Goal: Transaction & Acquisition: Purchase product/service

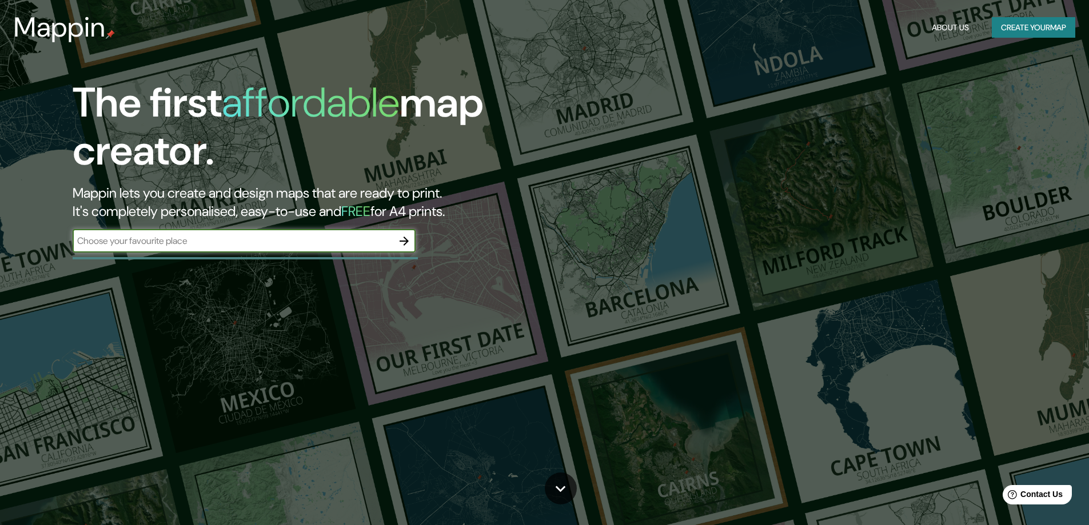
click at [272, 240] on input "text" at bounding box center [233, 240] width 320 height 13
click at [404, 244] on icon "button" at bounding box center [404, 241] width 14 height 14
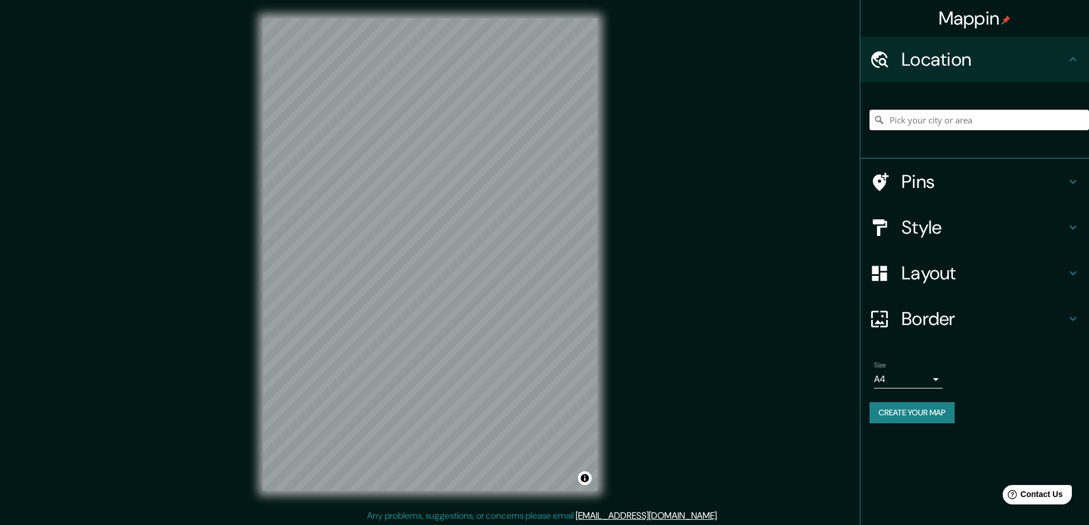
click at [942, 120] on input "Pick your city or area" at bounding box center [980, 120] width 220 height 21
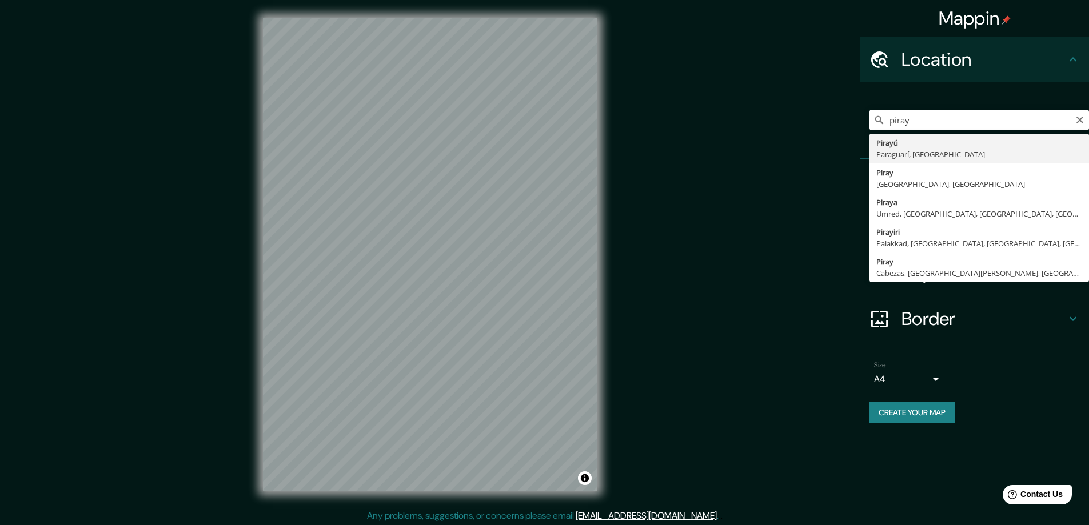
type input "Pirayú, Paraguarí, Paraguay"
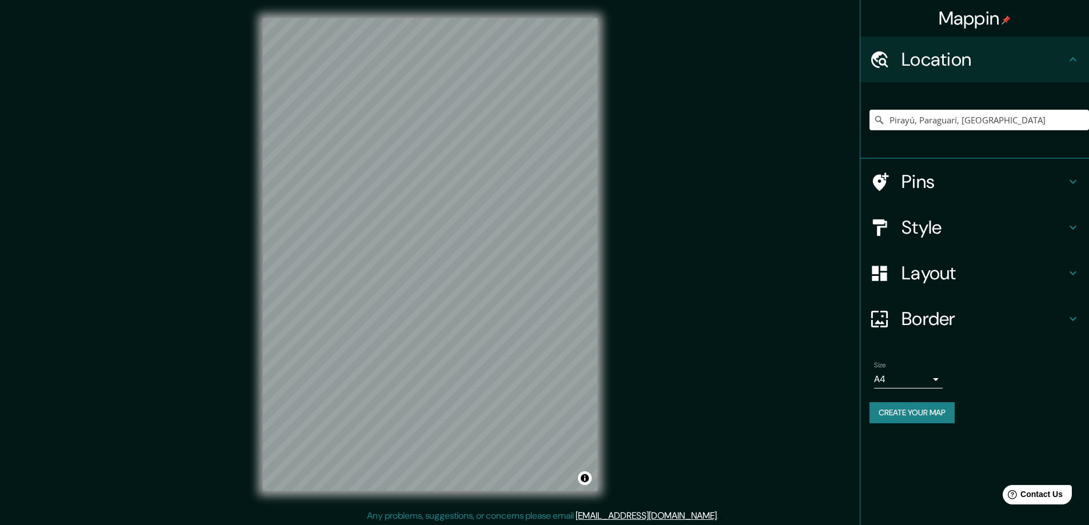
scroll to position [2, 0]
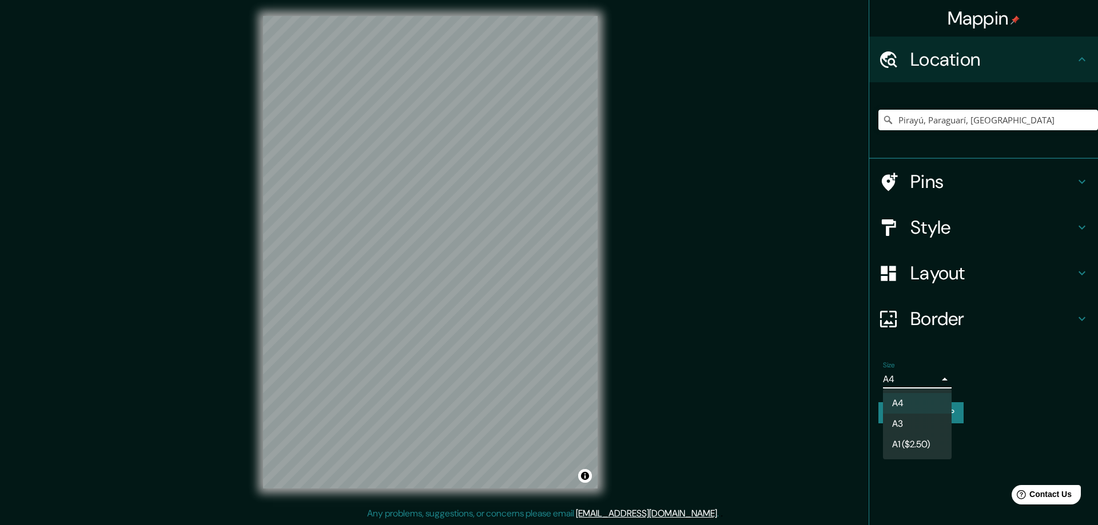
click at [937, 379] on body "Mappin Location Pirayú, Paraguarí, Paraguay Pins Style Layout Border Choose a b…" at bounding box center [549, 260] width 1098 height 525
click at [774, 368] on div at bounding box center [549, 262] width 1098 height 525
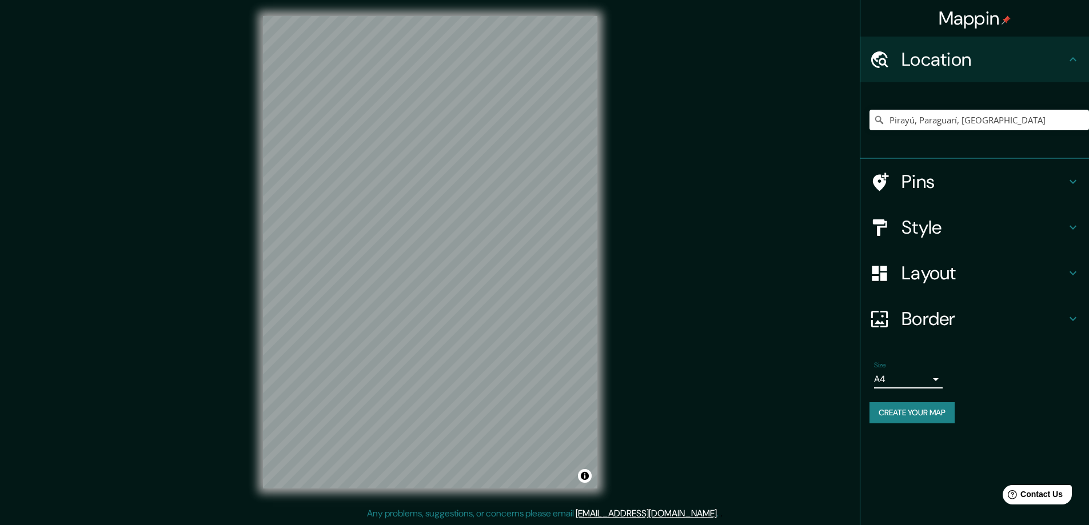
click at [939, 374] on body "Mappin Location Pirayú, Paraguarí, Paraguay Pins Style Layout Border Choose a b…" at bounding box center [544, 260] width 1089 height 525
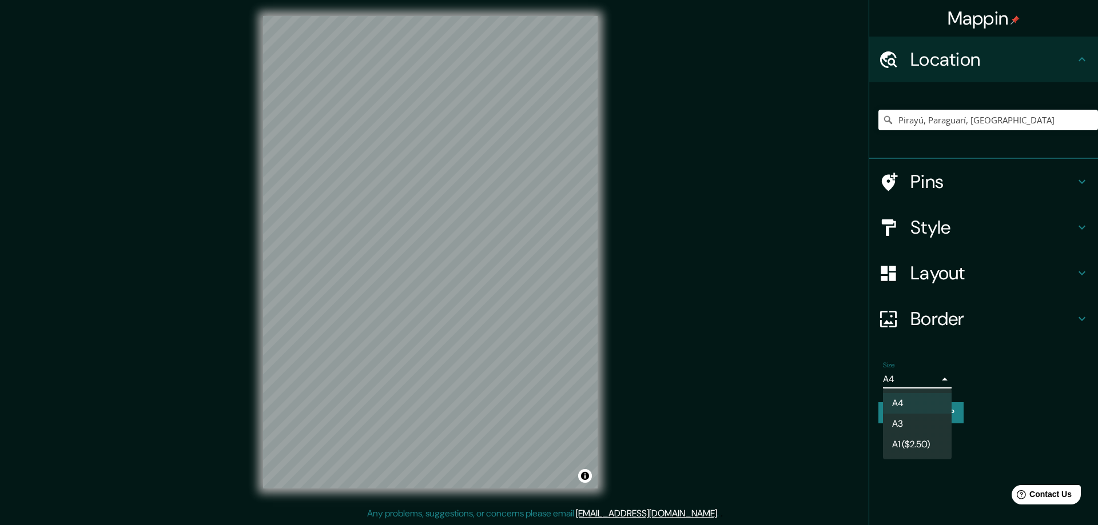
click at [912, 421] on li "A3" at bounding box center [917, 424] width 69 height 21
type input "a4"
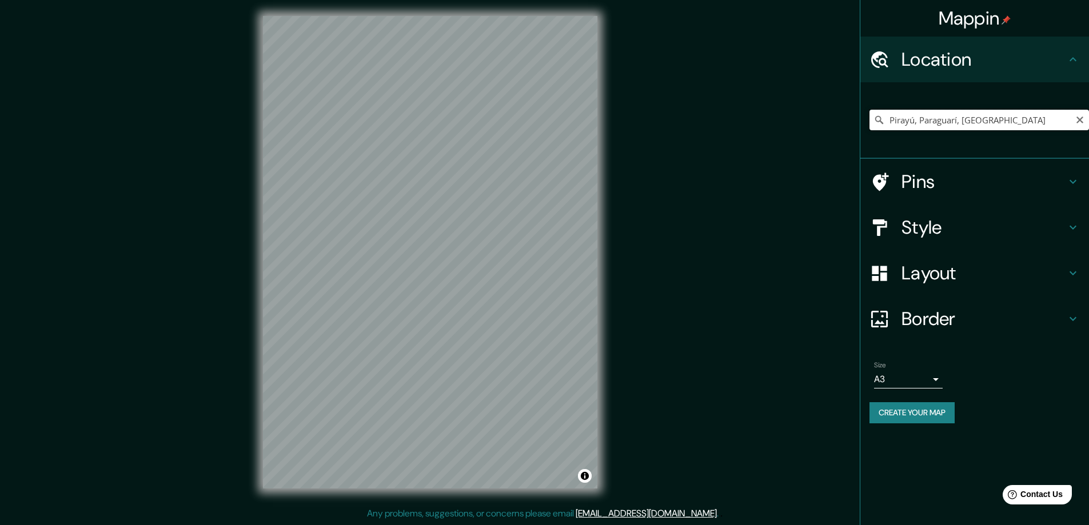
drag, startPoint x: 1016, startPoint y: 121, endPoint x: 880, endPoint y: 113, distance: 135.7
click at [880, 113] on input "Pirayú, Paraguarí, Paraguay" at bounding box center [980, 120] width 220 height 21
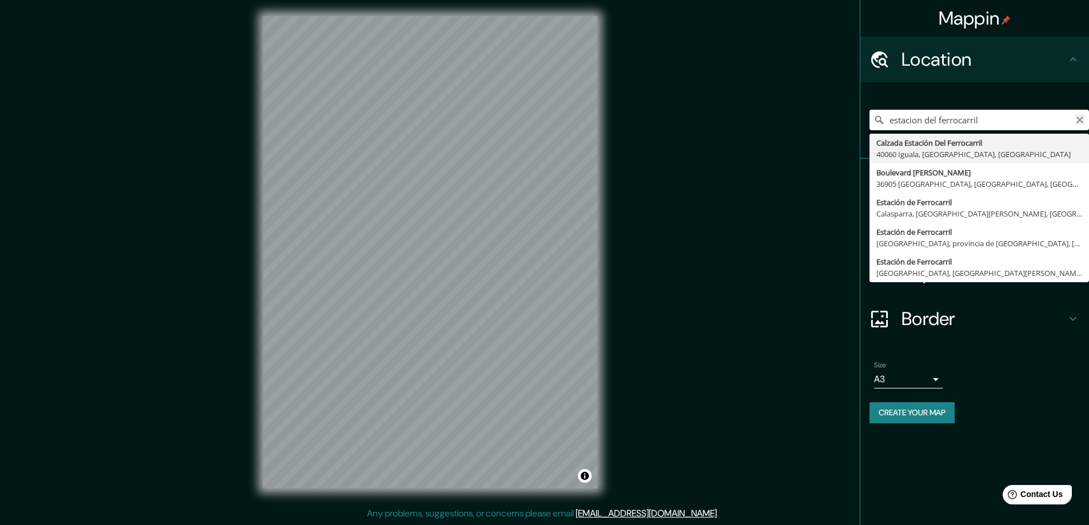
type input "estacion del ferrocarril"
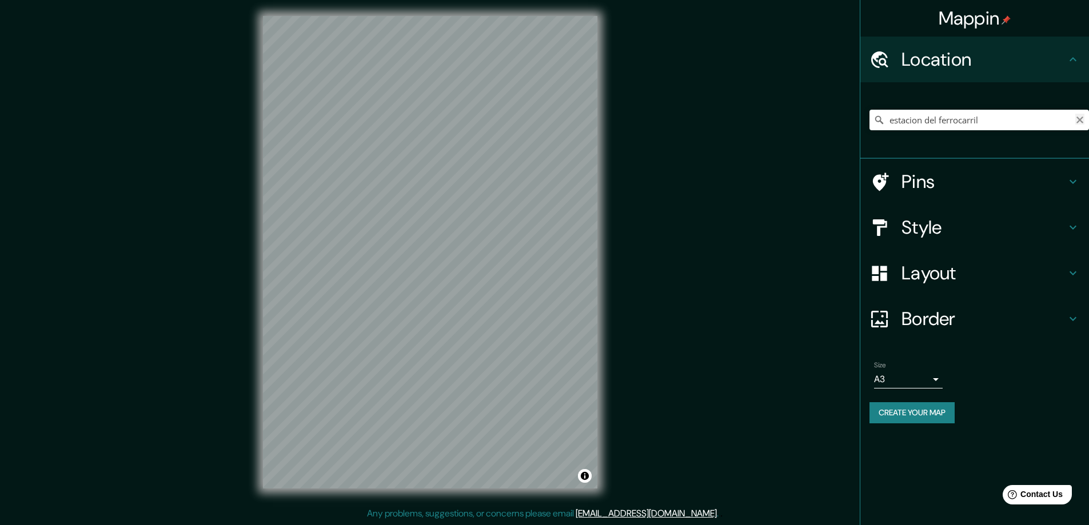
click at [1083, 121] on icon "Clear" at bounding box center [1079, 119] width 9 height 9
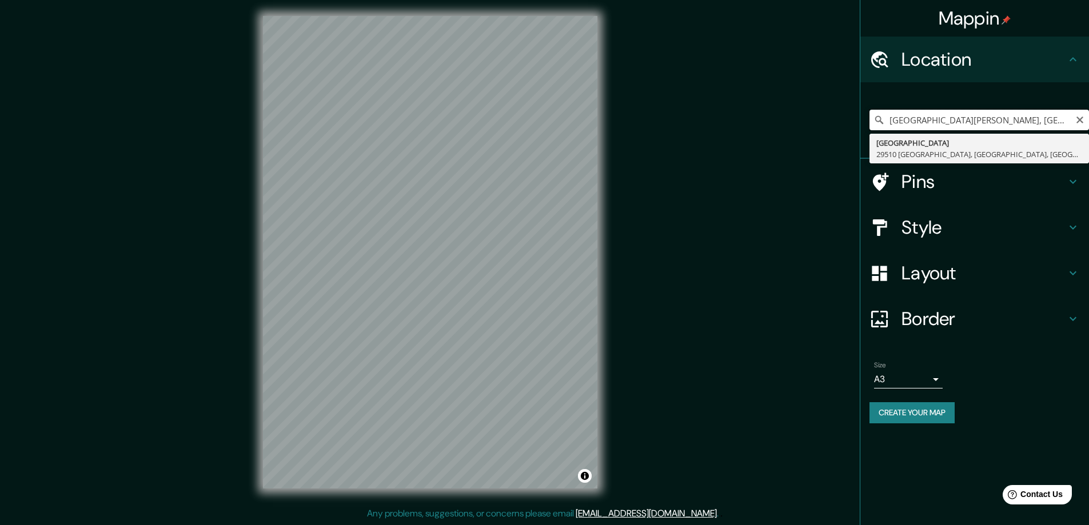
type input "Calle Estación E, 29510 Álora, provincia de Málaga, España"
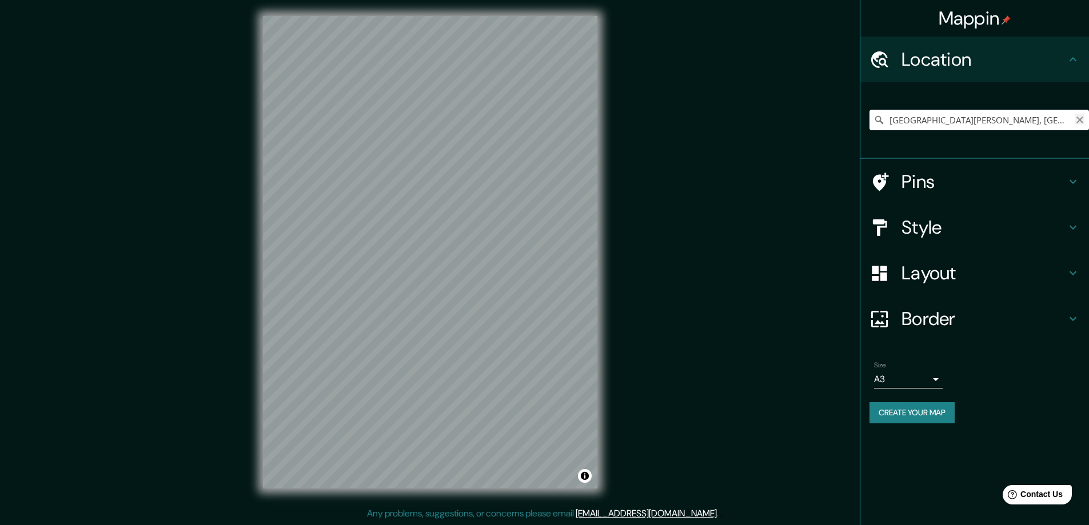
click at [1083, 118] on icon "Clear" at bounding box center [1079, 119] width 9 height 9
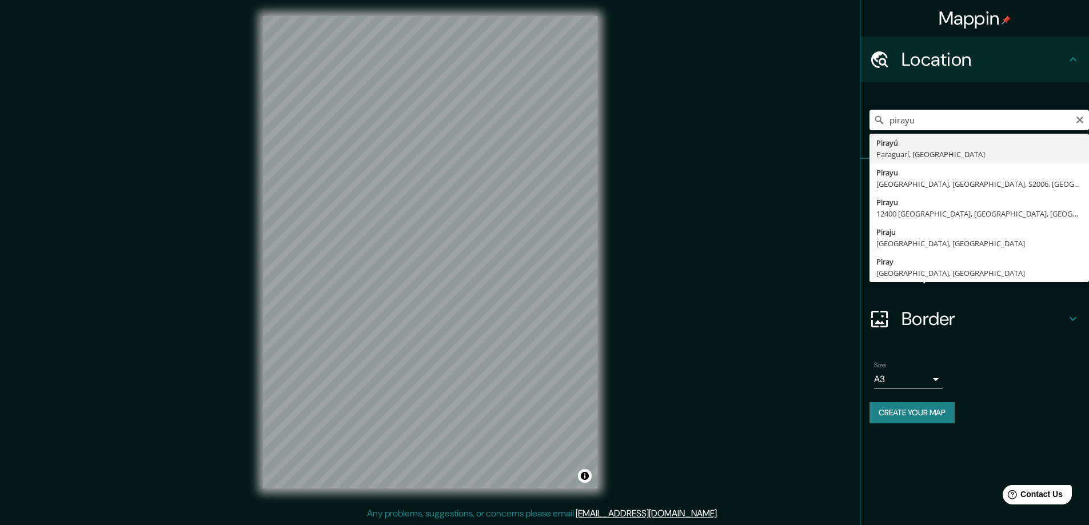
type input "Pirayú, Paraguarí, Paraguay"
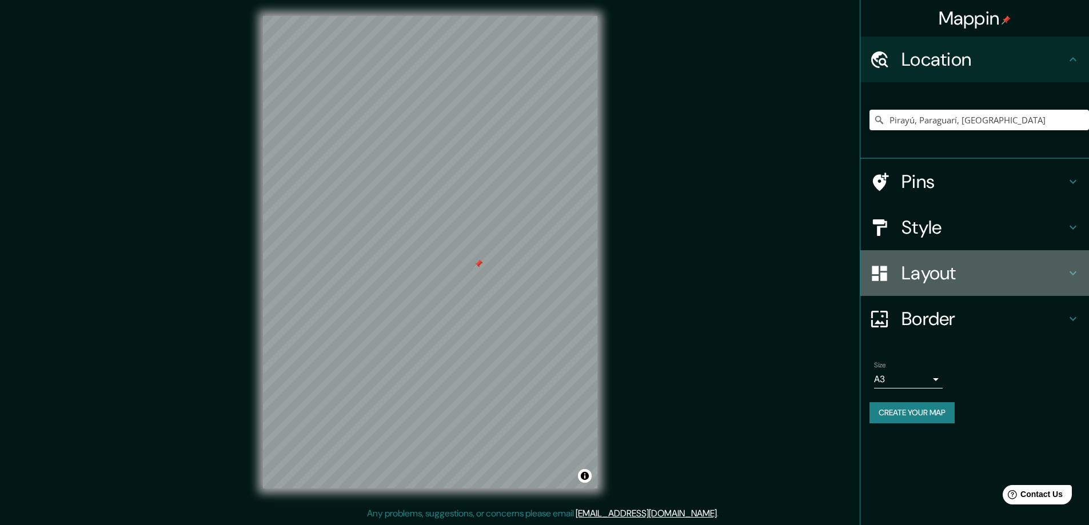
click at [959, 266] on h4 "Layout" at bounding box center [984, 273] width 165 height 23
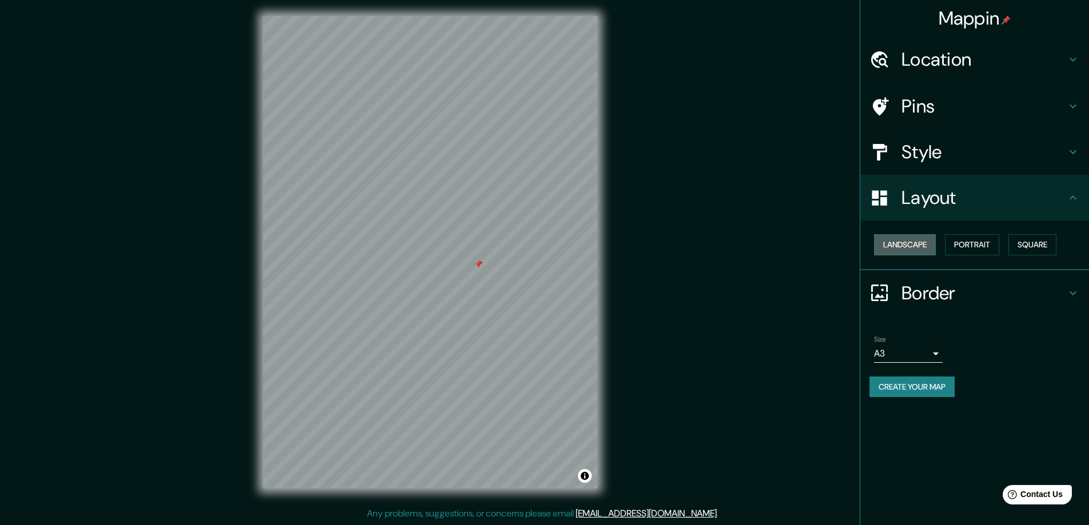
click at [913, 246] on button "Landscape" at bounding box center [905, 244] width 62 height 21
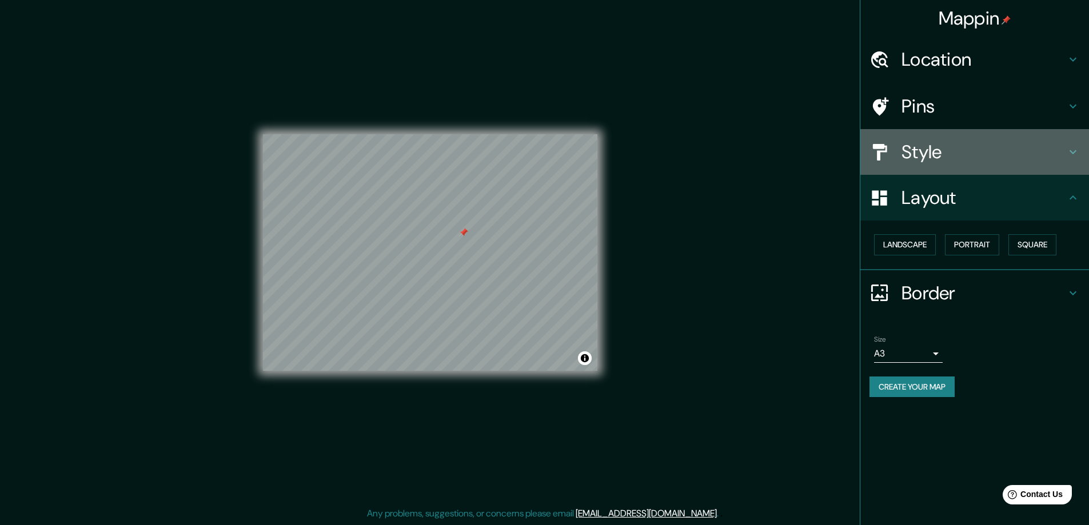
click at [911, 157] on h4 "Style" at bounding box center [984, 152] width 165 height 23
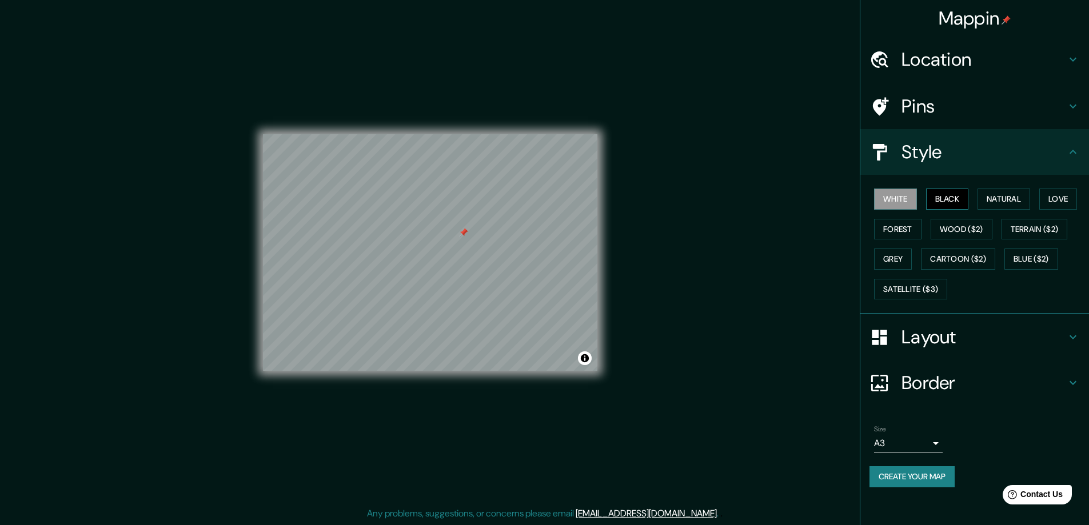
click at [940, 201] on button "Black" at bounding box center [947, 199] width 43 height 21
click at [904, 199] on button "White" at bounding box center [895, 199] width 43 height 21
click at [962, 194] on button "Black" at bounding box center [947, 199] width 43 height 21
click at [994, 195] on button "Natural" at bounding box center [1004, 199] width 53 height 21
click at [1062, 194] on button "Love" at bounding box center [1058, 199] width 38 height 21
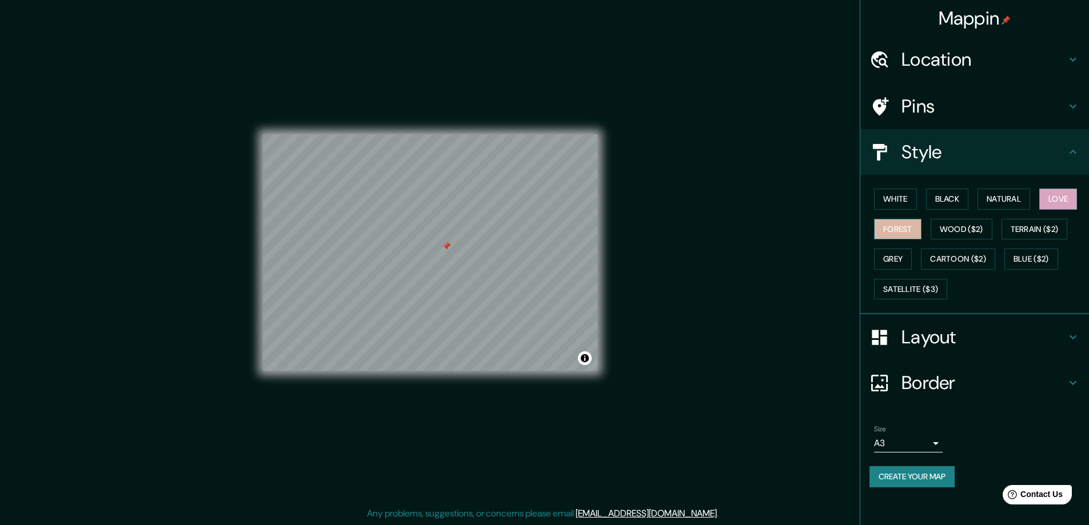
click at [887, 232] on button "Forest" at bounding box center [897, 229] width 47 height 21
click at [970, 233] on button "Wood ($2)" at bounding box center [962, 229] width 62 height 21
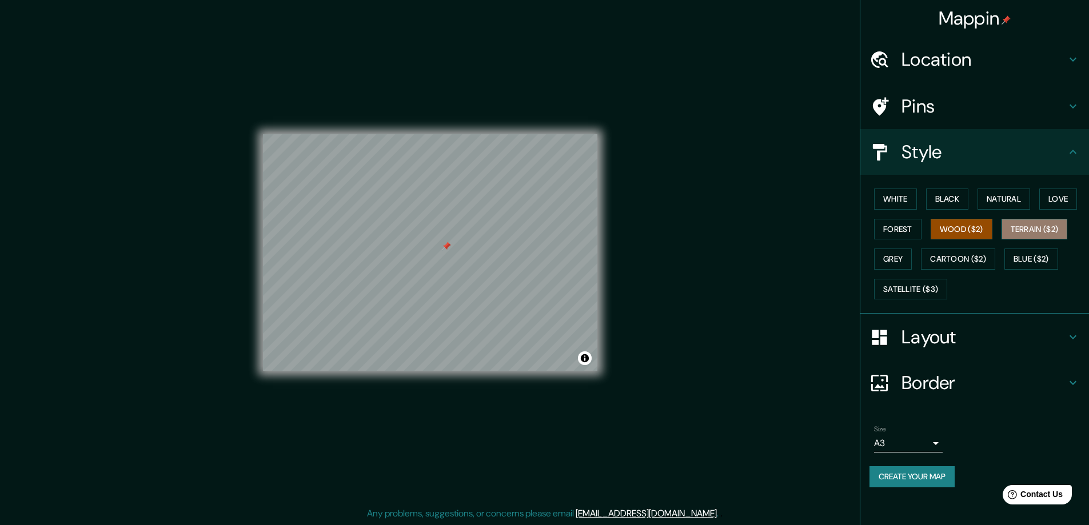
click at [1025, 225] on button "Terrain ($2)" at bounding box center [1035, 229] width 66 height 21
click at [904, 258] on button "Grey" at bounding box center [893, 259] width 38 height 21
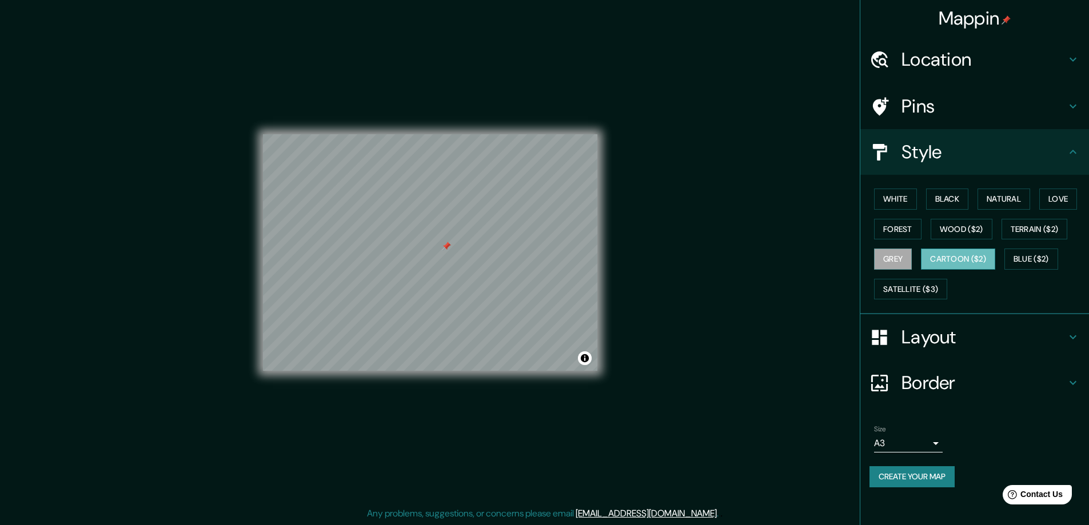
click at [969, 253] on button "Cartoon ($2)" at bounding box center [958, 259] width 74 height 21
click at [1025, 259] on button "Blue ($2)" at bounding box center [1032, 259] width 54 height 21
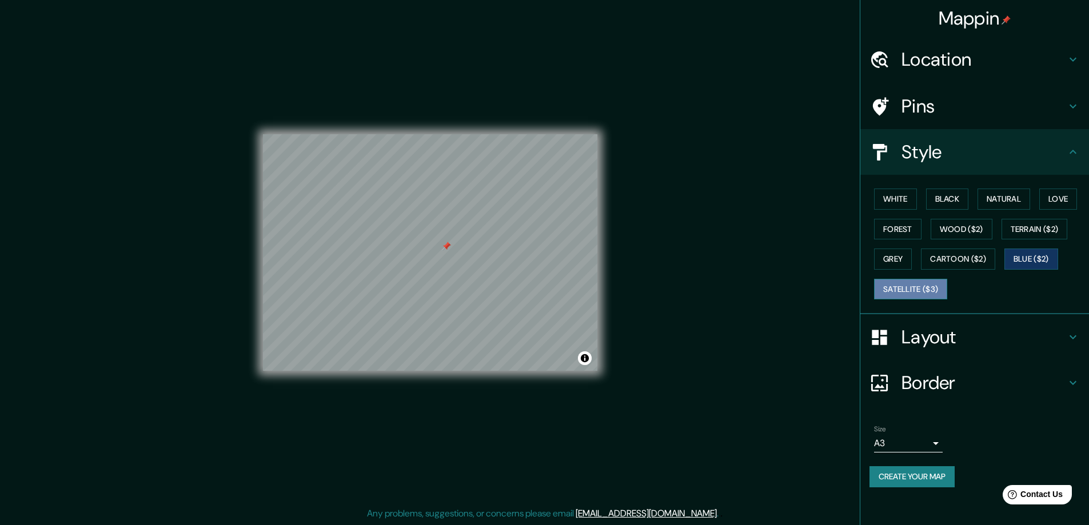
click at [927, 286] on button "Satellite ($3)" at bounding box center [910, 289] width 73 height 21
click at [906, 203] on button "White" at bounding box center [895, 199] width 43 height 21
click at [957, 196] on button "Black" at bounding box center [947, 199] width 43 height 21
click at [436, 213] on div at bounding box center [435, 211] width 9 height 9
click at [446, 224] on div at bounding box center [445, 225] width 9 height 9
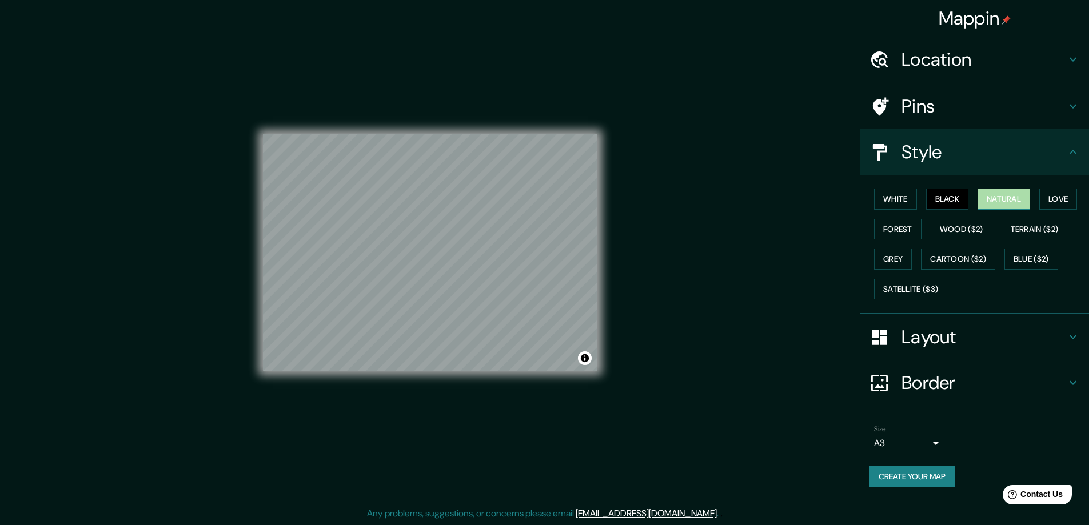
click at [1015, 197] on button "Natural" at bounding box center [1004, 199] width 53 height 21
click at [1060, 196] on button "Love" at bounding box center [1058, 199] width 38 height 21
click at [962, 200] on button "Black" at bounding box center [947, 199] width 43 height 21
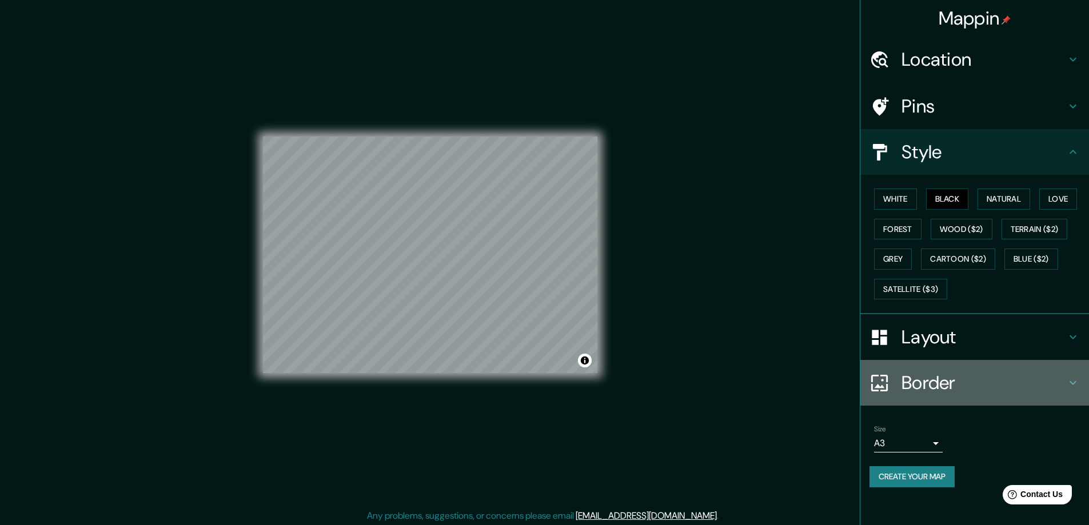
click at [1071, 382] on icon at bounding box center [1073, 383] width 7 height 4
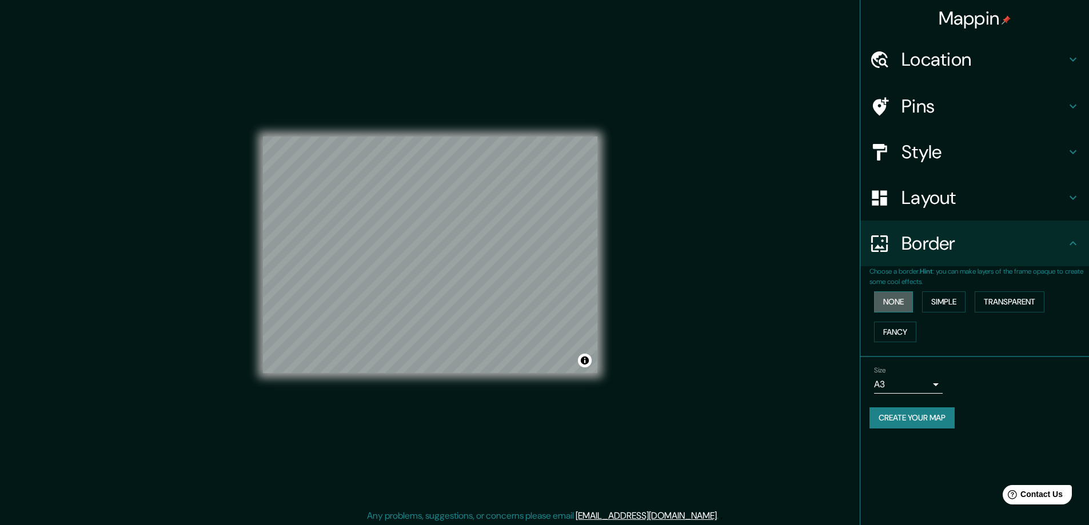
click at [907, 304] on button "None" at bounding box center [893, 302] width 39 height 21
click at [903, 329] on button "Fancy" at bounding box center [895, 332] width 42 height 21
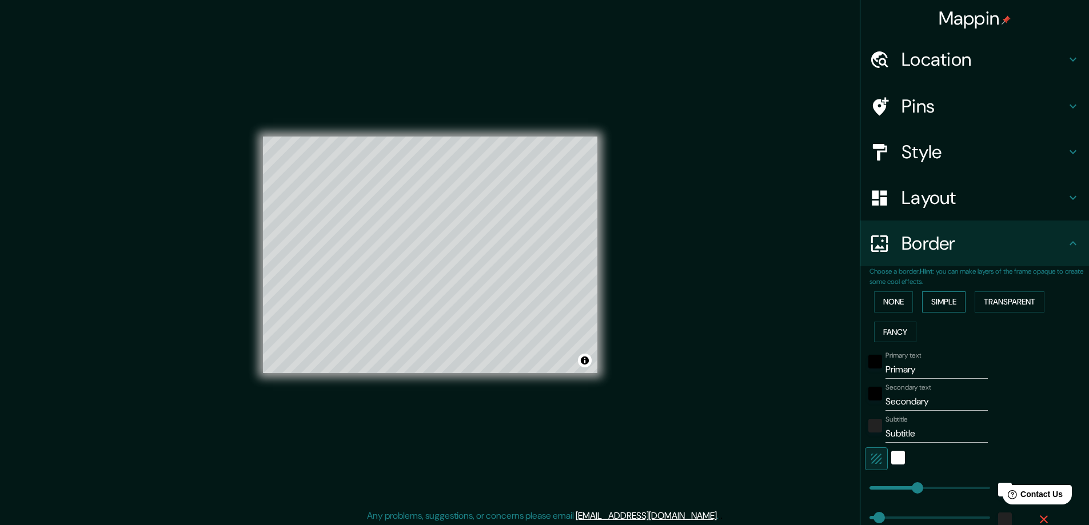
click at [931, 304] on button "Simple" at bounding box center [943, 302] width 43 height 21
click at [1001, 305] on button "Transparent" at bounding box center [1010, 302] width 70 height 21
click at [890, 298] on button "None" at bounding box center [893, 302] width 39 height 21
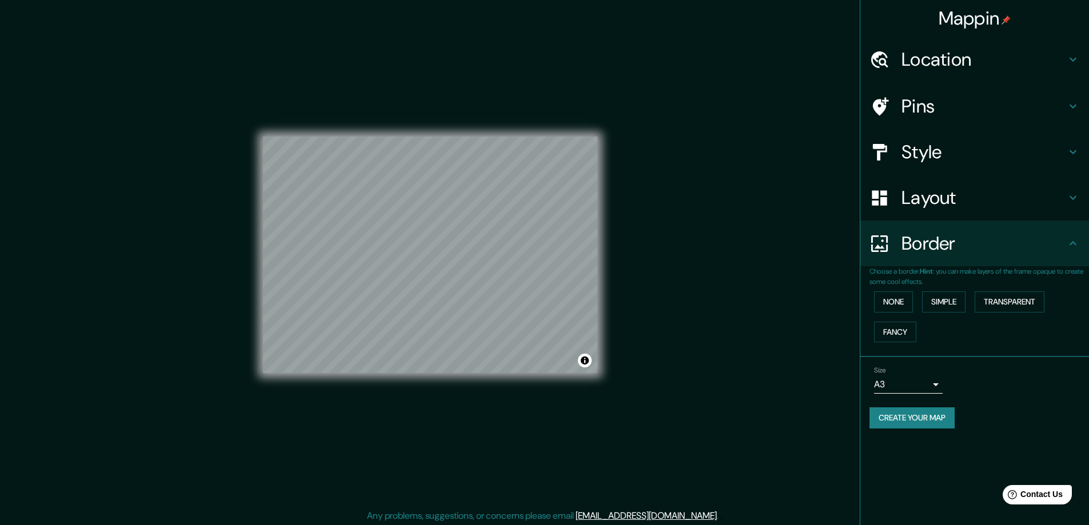
click at [1069, 202] on icon at bounding box center [1073, 198] width 14 height 14
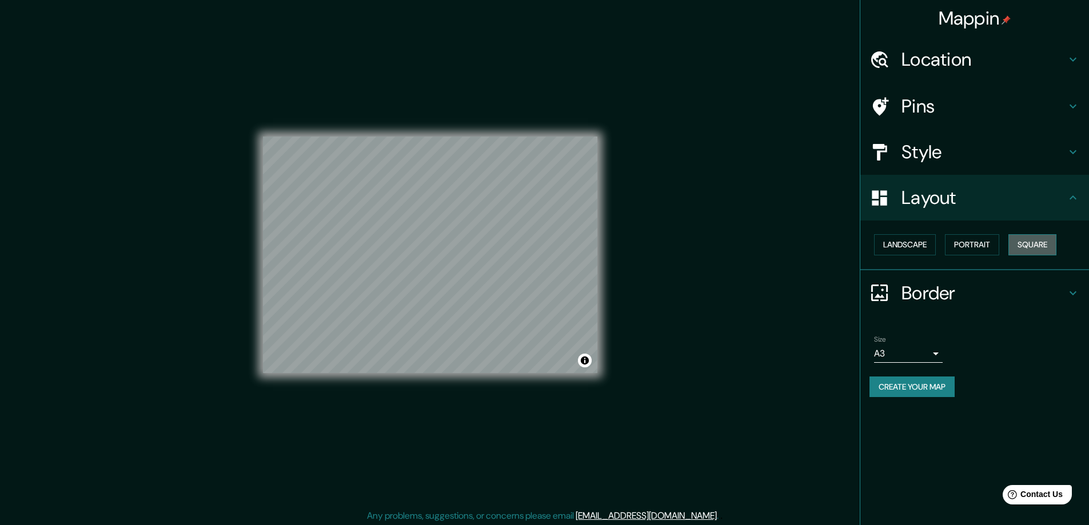
click at [1031, 248] on button "Square" at bounding box center [1033, 244] width 48 height 21
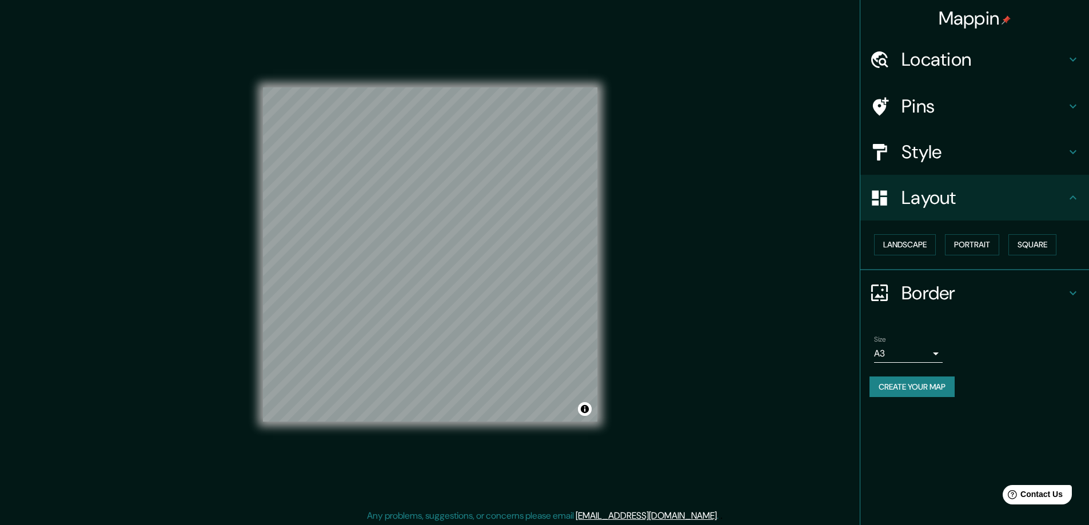
click at [962, 144] on h4 "Style" at bounding box center [984, 152] width 165 height 23
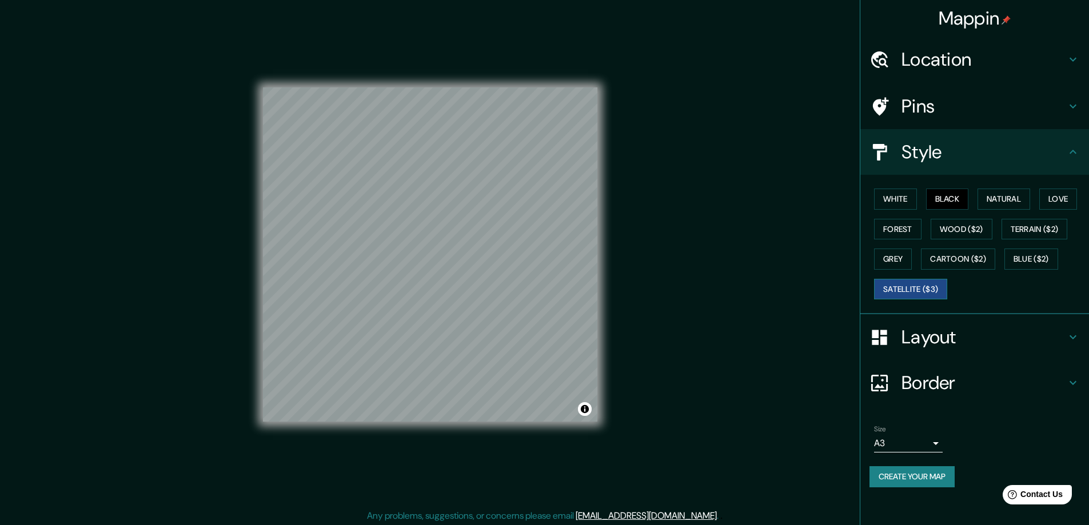
click at [921, 283] on button "Satellite ($3)" at bounding box center [910, 289] width 73 height 21
click at [937, 197] on button "Black" at bounding box center [947, 199] width 43 height 21
click at [904, 289] on button "Satellite ($3)" at bounding box center [910, 289] width 73 height 21
click at [943, 197] on button "Black" at bounding box center [947, 199] width 43 height 21
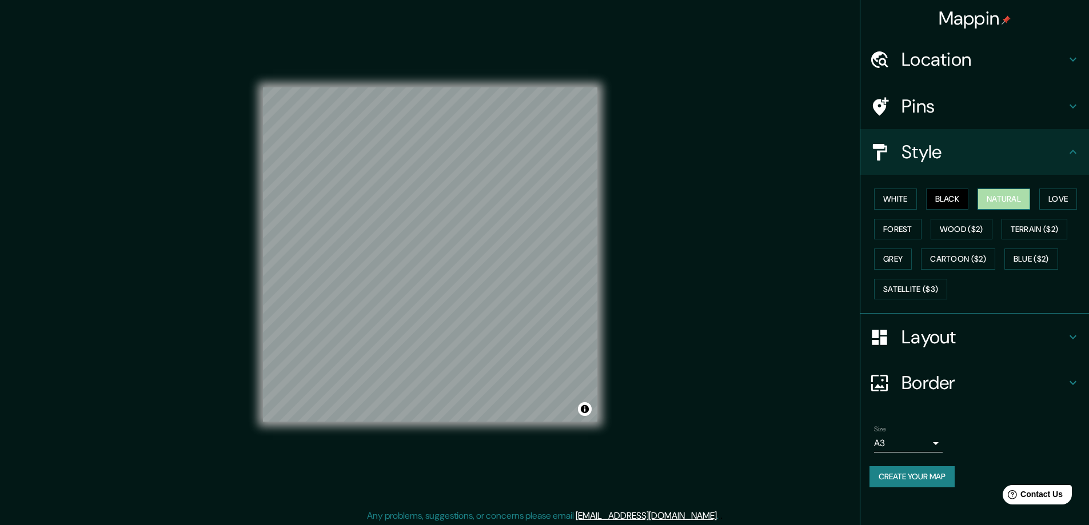
click at [1007, 193] on button "Natural" at bounding box center [1004, 199] width 53 height 21
click at [1006, 106] on h4 "Pins" at bounding box center [984, 106] width 165 height 23
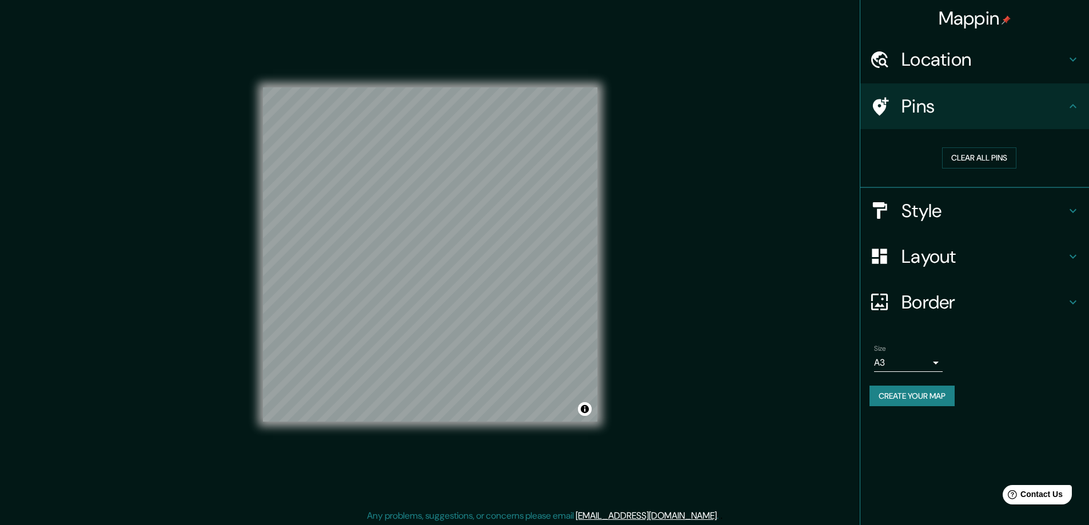
click at [958, 210] on h4 "Style" at bounding box center [984, 211] width 165 height 23
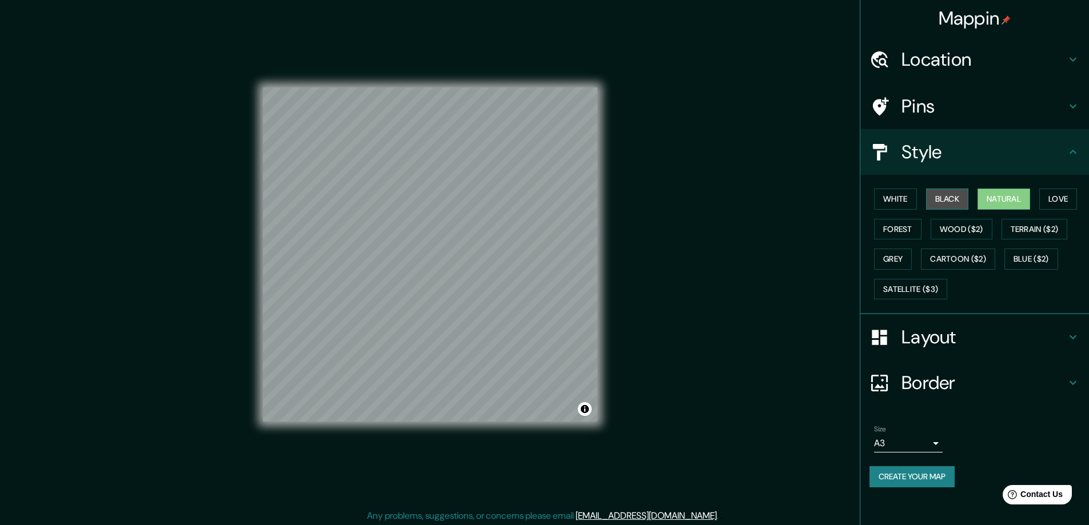
click at [949, 200] on button "Black" at bounding box center [947, 199] width 43 height 21
click at [907, 477] on button "Create your map" at bounding box center [912, 477] width 85 height 21
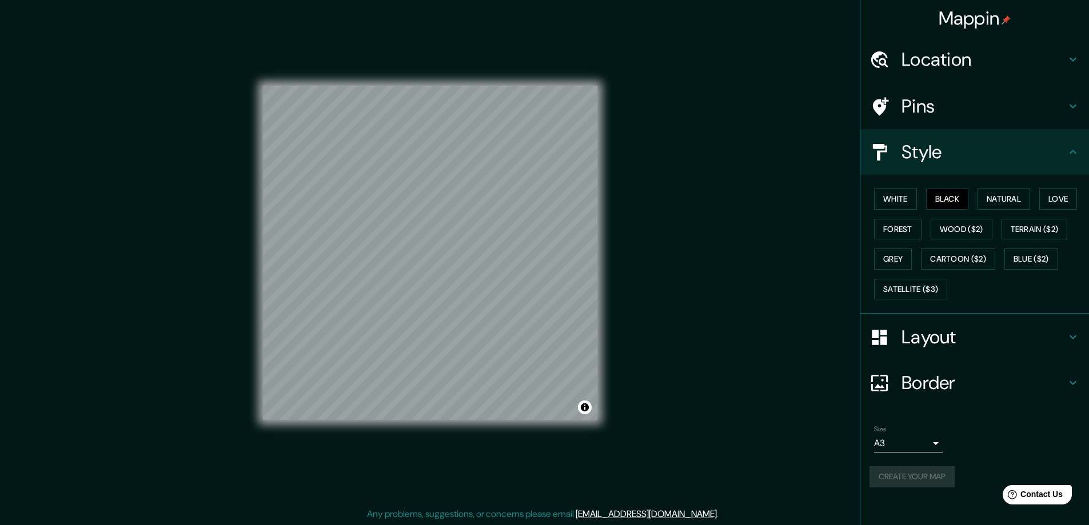
scroll to position [2, 0]
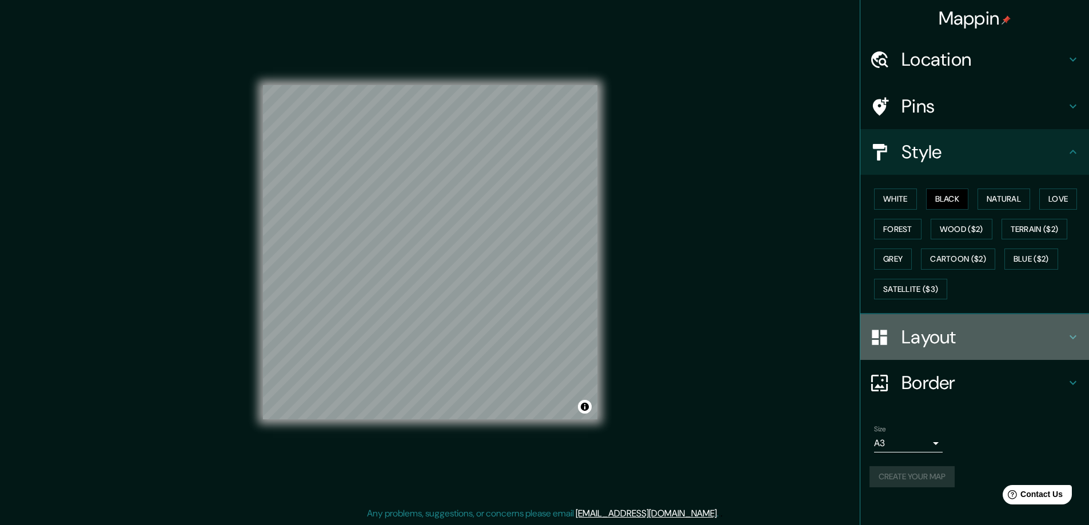
click at [935, 347] on h4 "Layout" at bounding box center [984, 337] width 165 height 23
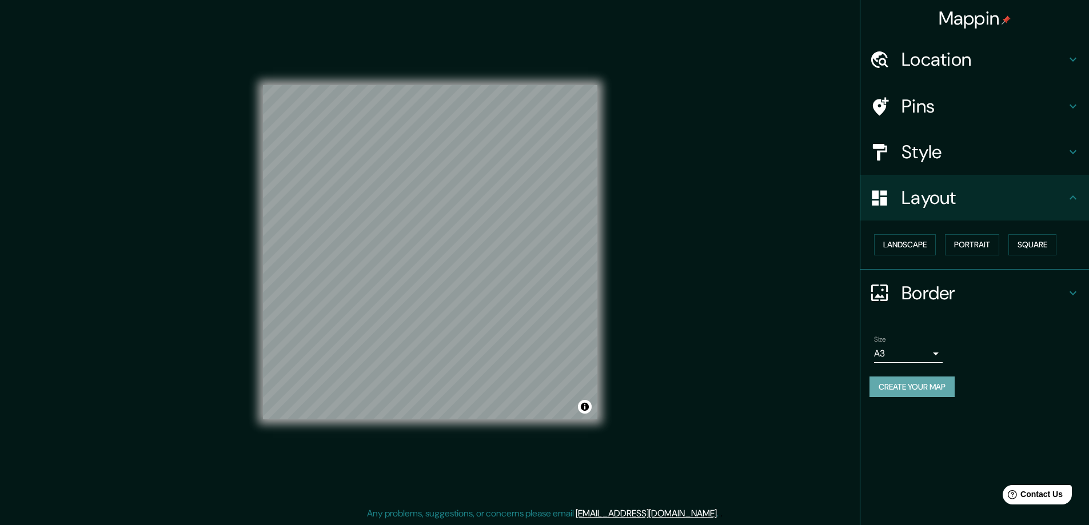
click at [927, 393] on button "Create your map" at bounding box center [912, 387] width 85 height 21
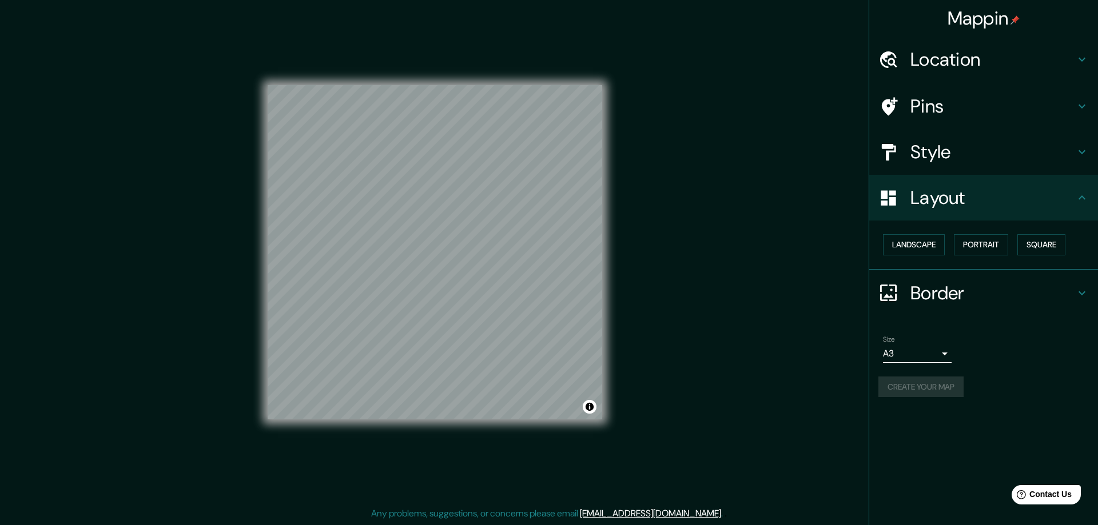
click at [937, 352] on body "Mappin Location Pirayú, Paraguarí, Paraguay Pins Style Layout Landscape Portrai…" at bounding box center [549, 260] width 1098 height 525
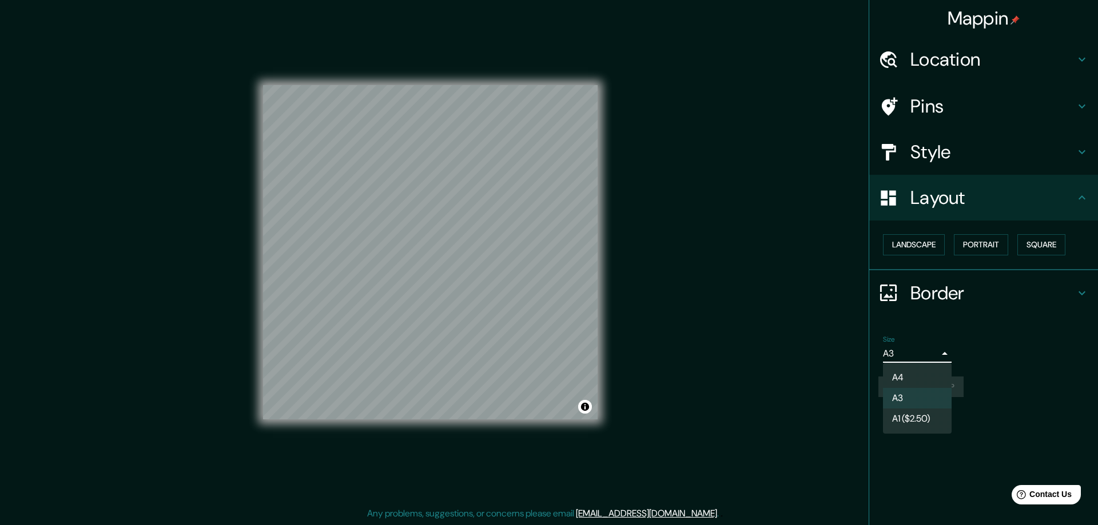
click at [937, 457] on div at bounding box center [549, 262] width 1098 height 525
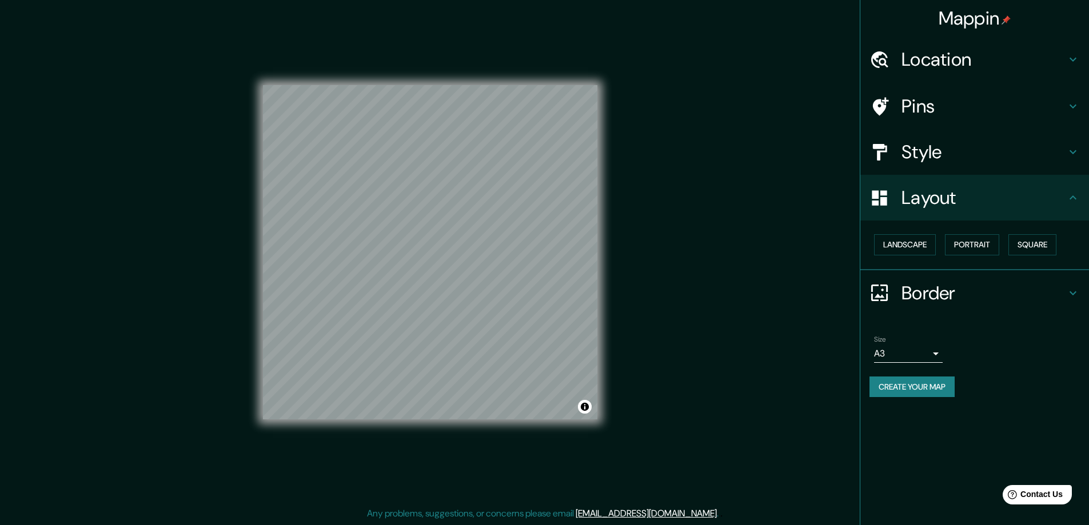
drag, startPoint x: 921, startPoint y: 388, endPoint x: 651, endPoint y: 320, distance: 278.9
click at [651, 320] on div "Mappin Location Pirayú, Paraguarí, Paraguay Pins Style Layout Landscape Portrai…" at bounding box center [544, 262] width 1089 height 528
click at [588, 412] on button "Toggle attribution" at bounding box center [585, 407] width 14 height 14
click at [726, 415] on div "Mappin Location Pirayú, Paraguarí, Paraguay Pins Style Layout Landscape Portrai…" at bounding box center [544, 262] width 1089 height 528
click at [932, 389] on button "Create your map" at bounding box center [912, 387] width 85 height 21
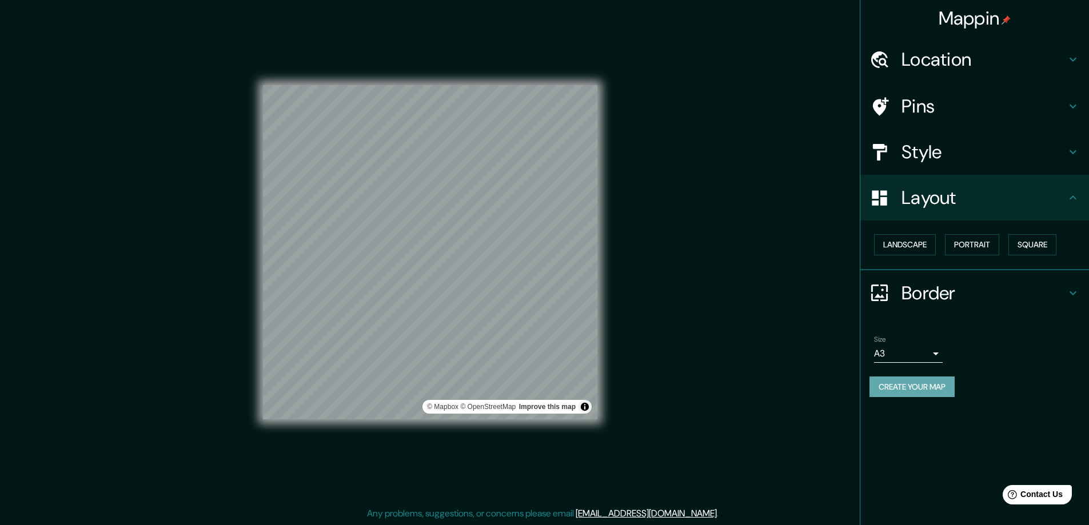
click at [918, 385] on button "Create your map" at bounding box center [912, 387] width 85 height 21
drag, startPoint x: 912, startPoint y: 386, endPoint x: 681, endPoint y: 277, distance: 255.2
click at [681, 277] on div "Mappin Location Pirayú, Paraguarí, Paraguay Pins Style Layout Landscape Portrai…" at bounding box center [544, 262] width 1089 height 528
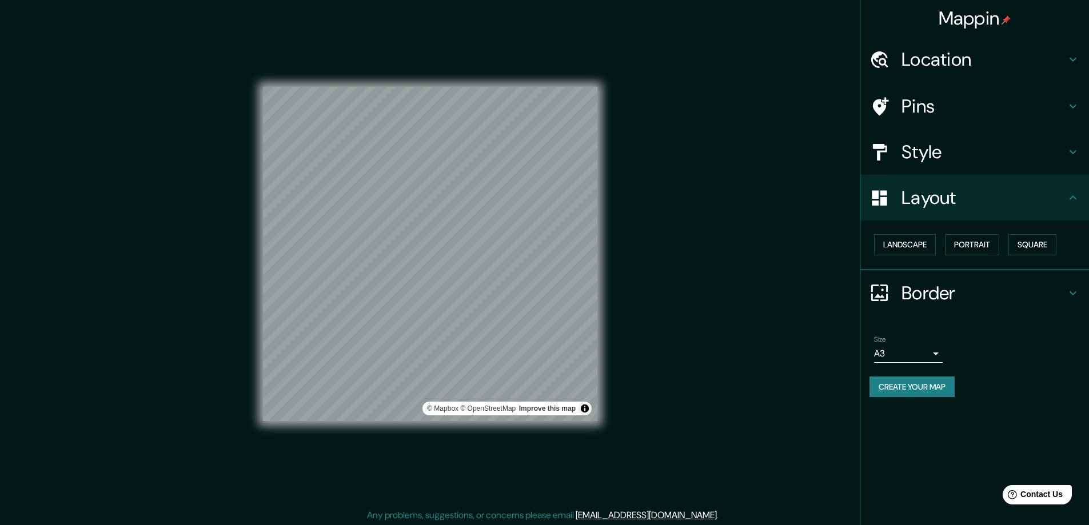
scroll to position [0, 0]
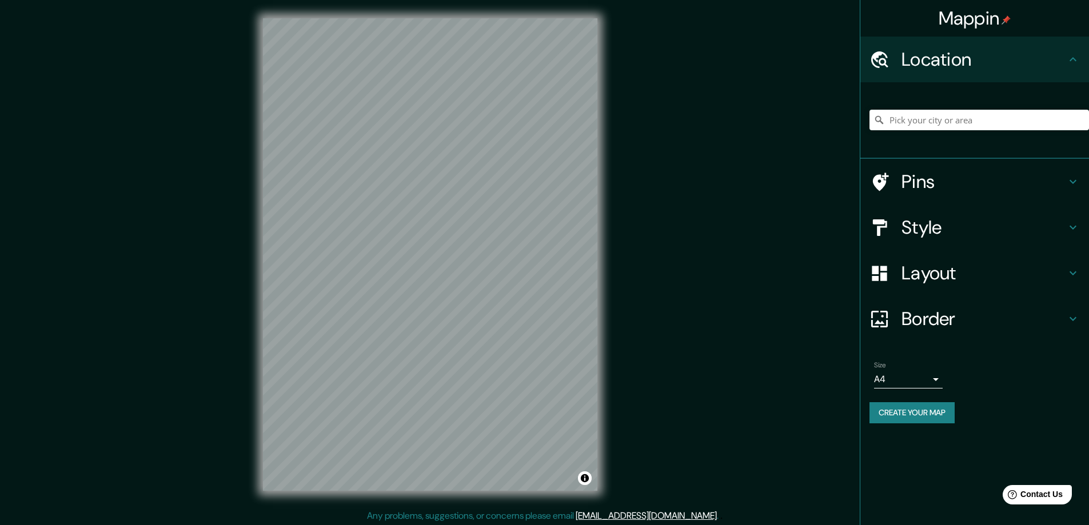
scroll to position [2, 0]
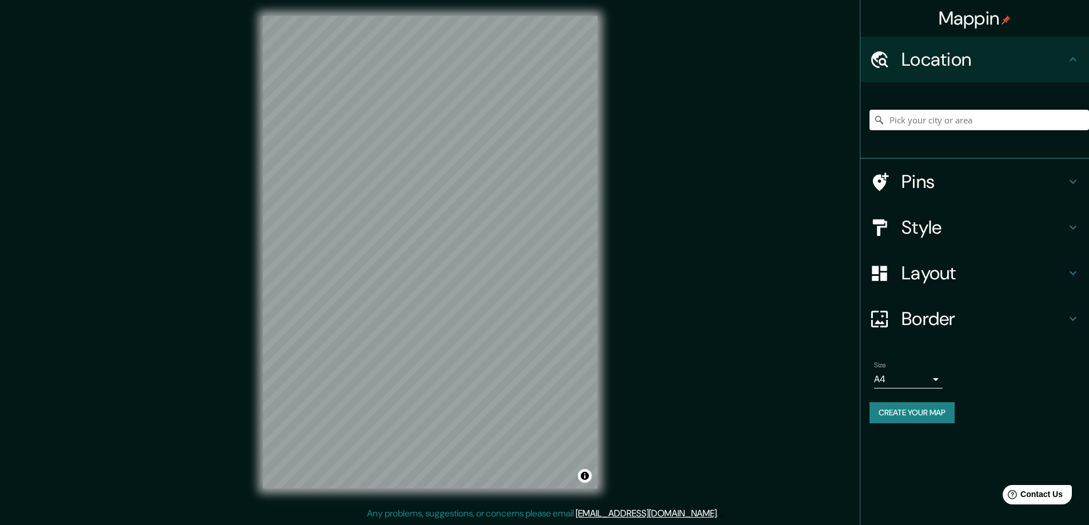
click at [983, 125] on input "Pick your city or area" at bounding box center [980, 120] width 220 height 21
type input "p"
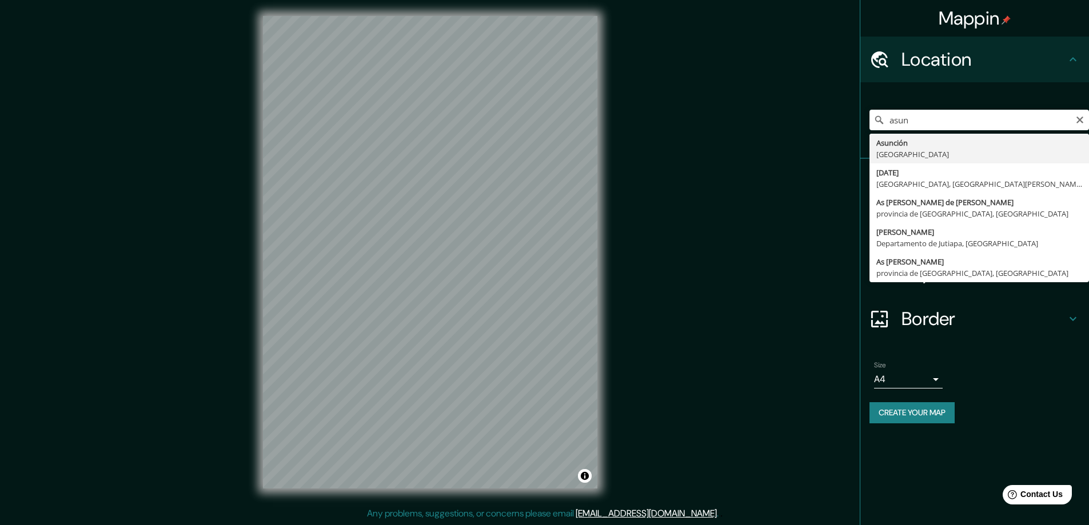
type input "Asunción, Paraguay"
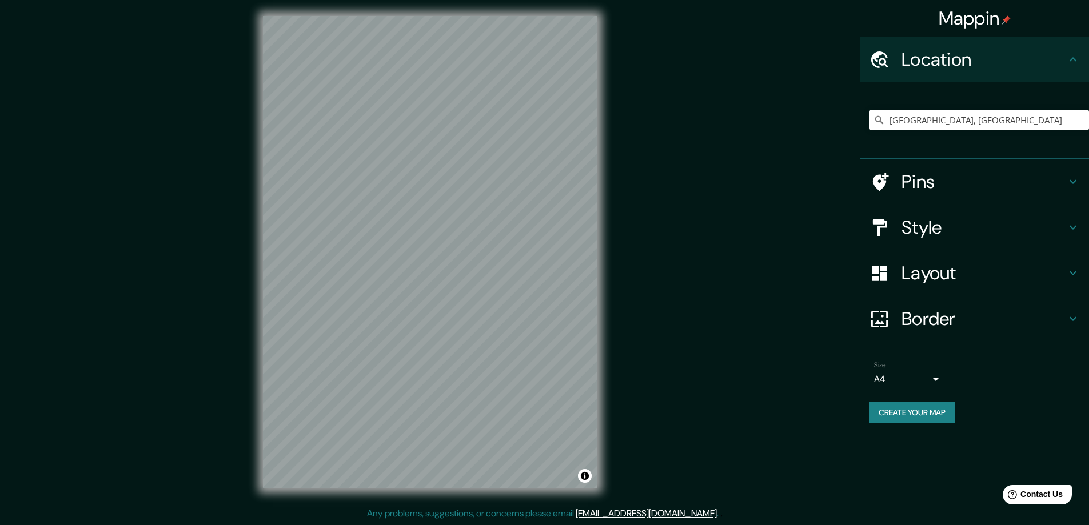
scroll to position [0, 0]
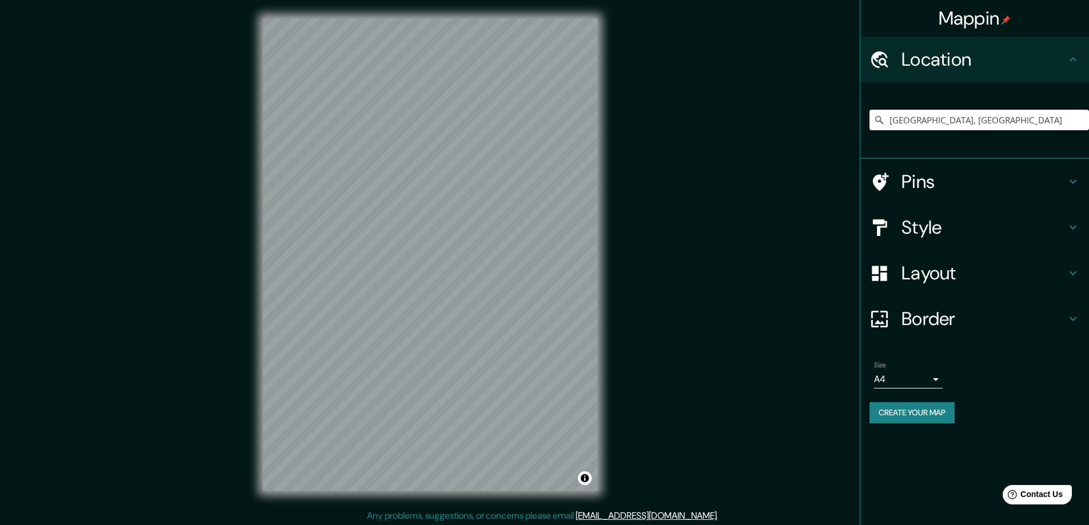
click at [946, 270] on h4 "Layout" at bounding box center [984, 273] width 165 height 23
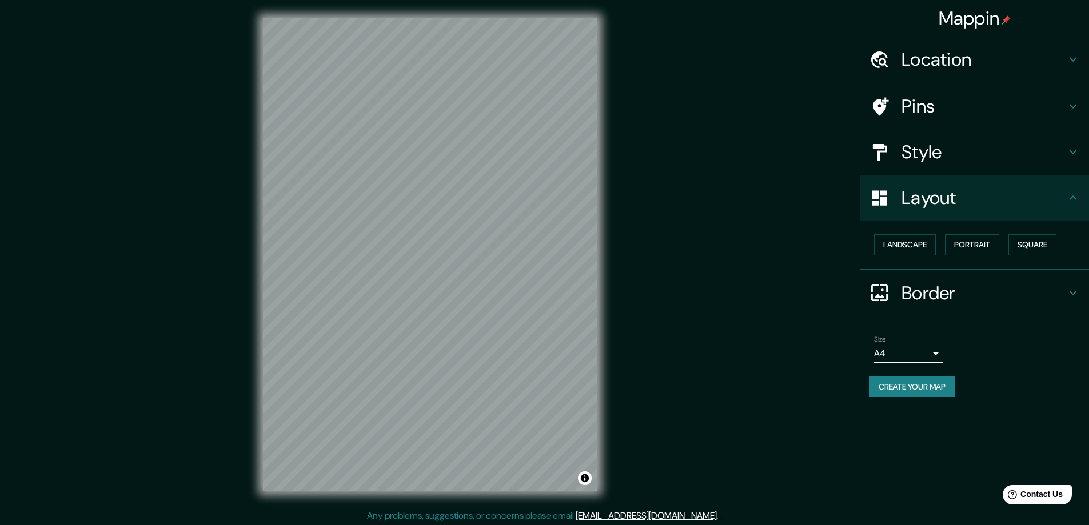
click at [917, 150] on h4 "Style" at bounding box center [984, 152] width 165 height 23
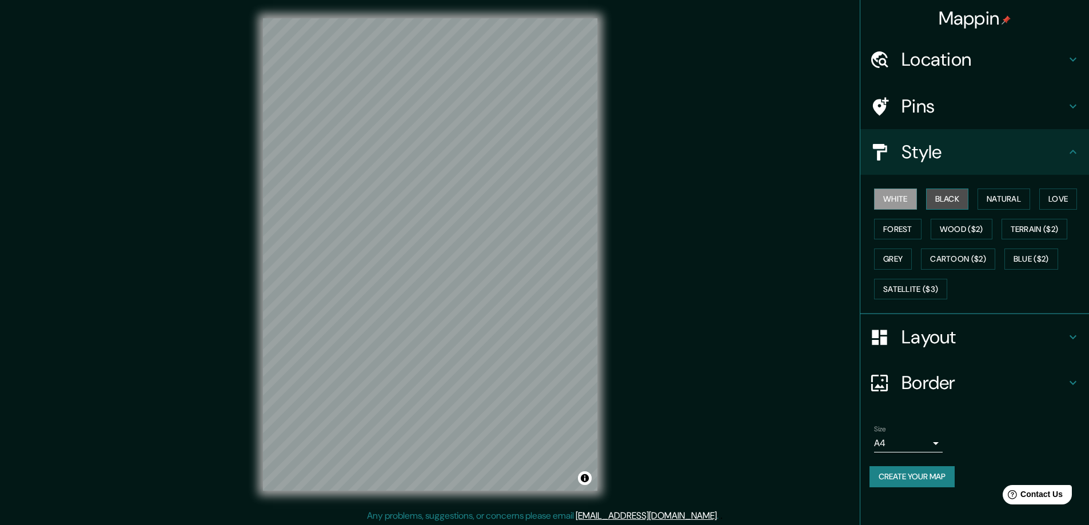
click at [937, 203] on button "Black" at bounding box center [947, 199] width 43 height 21
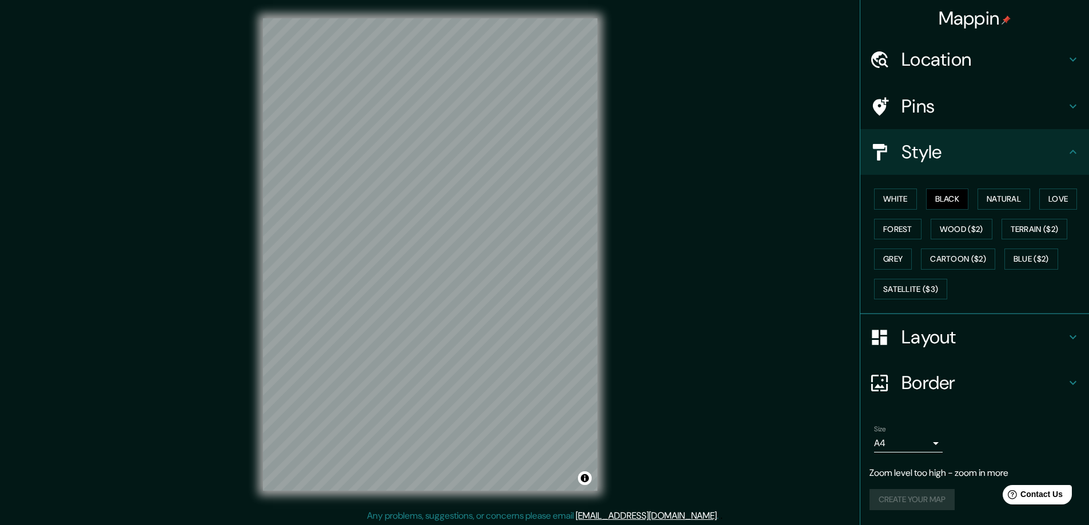
scroll to position [2, 0]
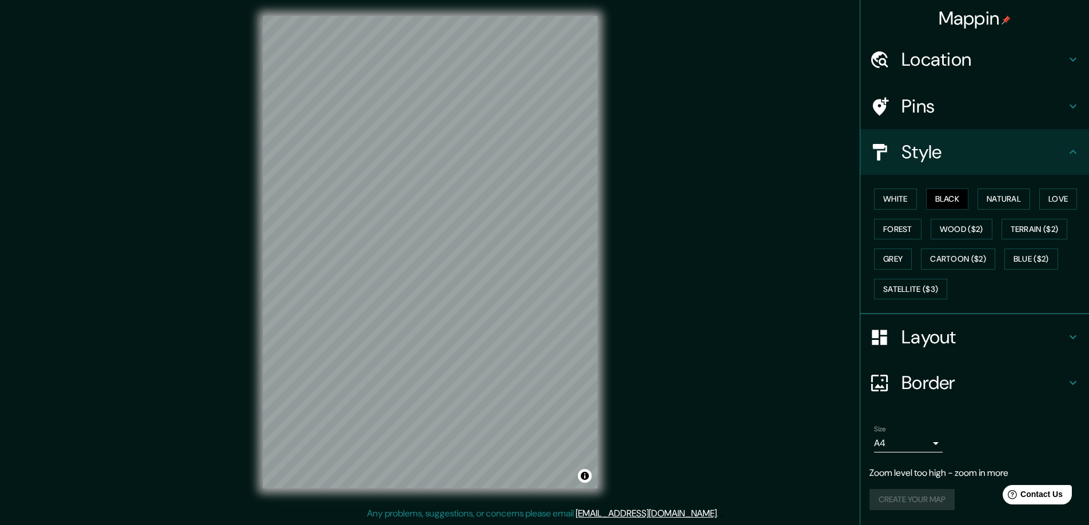
click at [641, 261] on div "Mappin Location Asunción, Paraguay Pins Style White Black Natural Love Forest W…" at bounding box center [544, 262] width 1089 height 528
click at [648, 261] on div "Mappin Location Asunción, Paraguay Pins Style White Black Natural Love Forest W…" at bounding box center [544, 262] width 1089 height 528
click at [638, 261] on div "Mappin Location Asunción, Paraguay Pins Style White Black Natural Love Forest W…" at bounding box center [544, 262] width 1089 height 528
click at [259, 264] on div "© Mapbox © OpenStreetMap Improve this map" at bounding box center [430, 252] width 371 height 509
click at [233, 246] on div "Mappin Location Asunción, Paraguay Pins Style White Black Natural Love Forest W…" at bounding box center [544, 262] width 1089 height 528
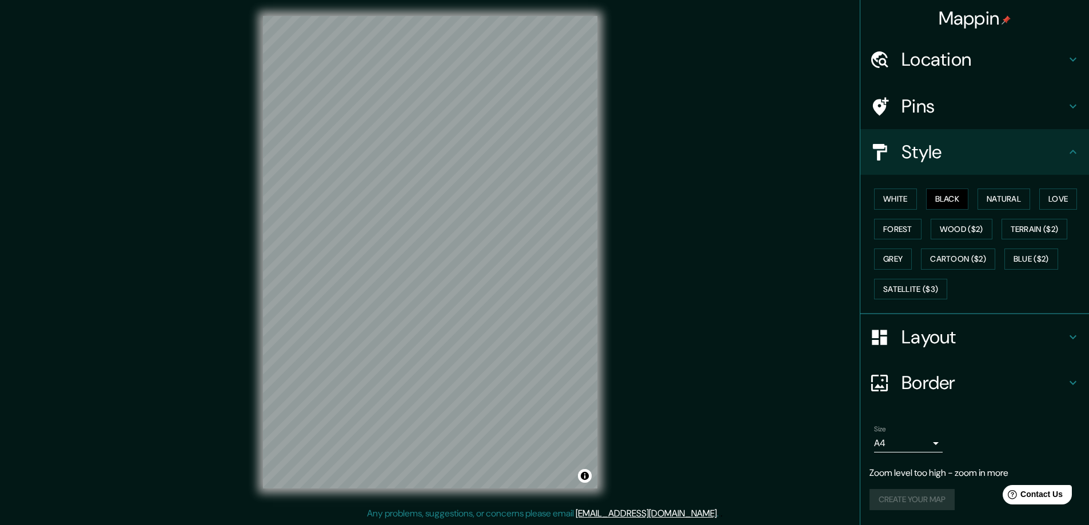
click at [225, 247] on div "Mappin Location Asunción, Paraguay Pins Style White Black Natural Love Forest W…" at bounding box center [544, 262] width 1089 height 528
click at [923, 66] on h4 "Location" at bounding box center [984, 59] width 165 height 23
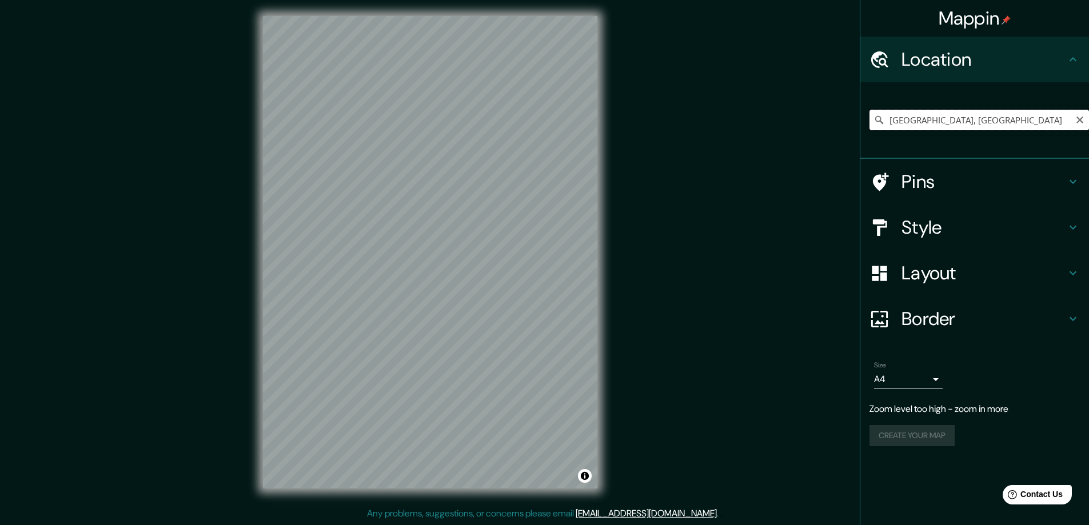
click at [1018, 125] on input "Asunción, Paraguay" at bounding box center [980, 120] width 220 height 21
click at [1082, 124] on icon "Clear" at bounding box center [1079, 119] width 9 height 9
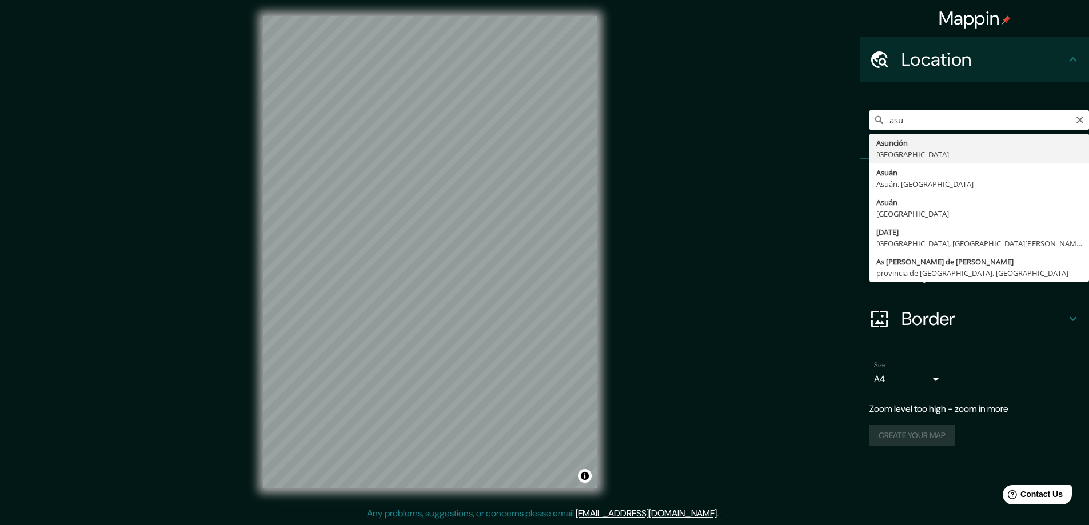
type input "Asunción, Paraguay"
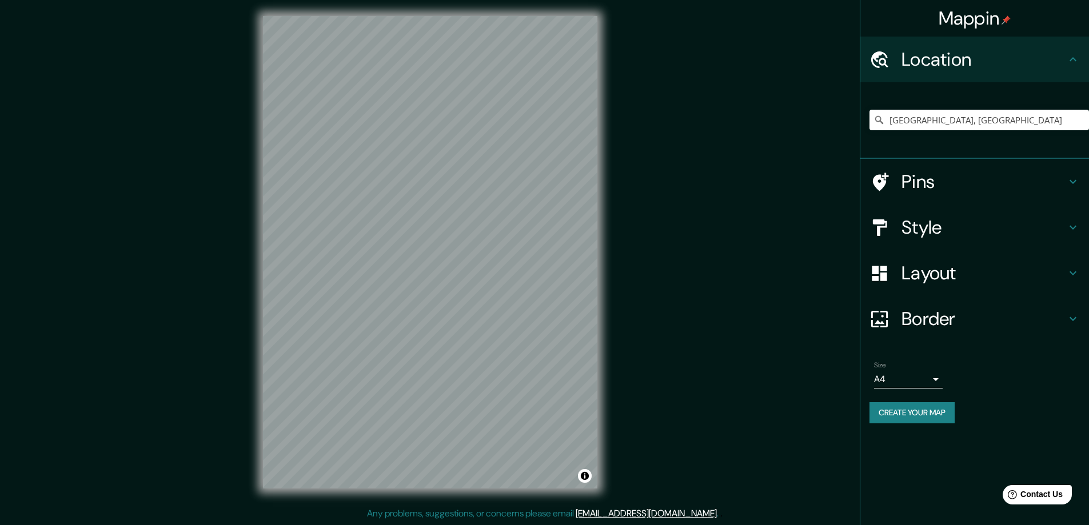
click at [927, 398] on div "Size A4 single Create your map" at bounding box center [975, 395] width 210 height 76
click at [932, 408] on button "Create your map" at bounding box center [912, 412] width 85 height 21
click at [993, 118] on input "Asunción, Paraguay" at bounding box center [980, 120] width 220 height 21
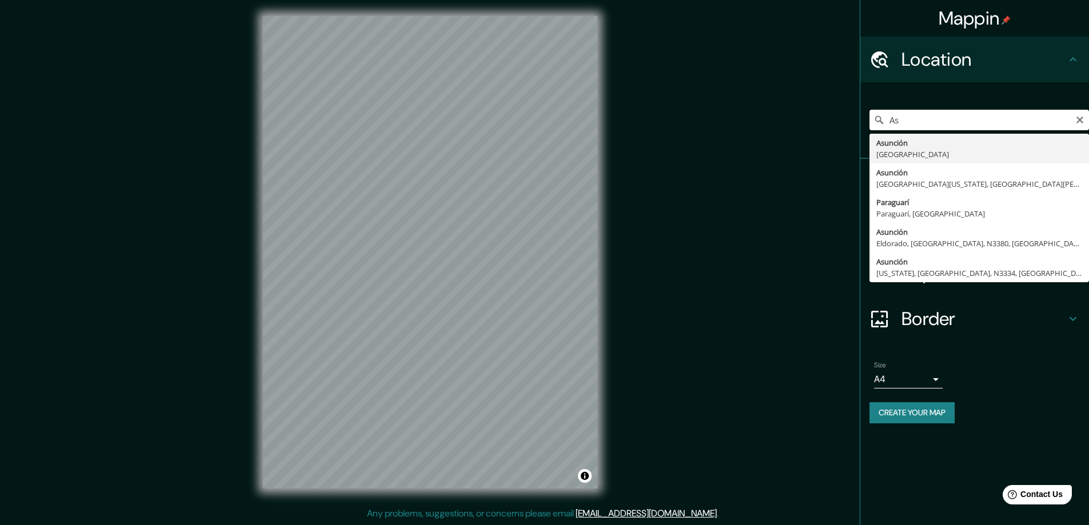
type input "A"
click at [767, 226] on div "Mappin Location Piracicaba, São Paulo, Brasil Pirayú Paraguarí, Paraguay Pirayu…" at bounding box center [544, 262] width 1089 height 528
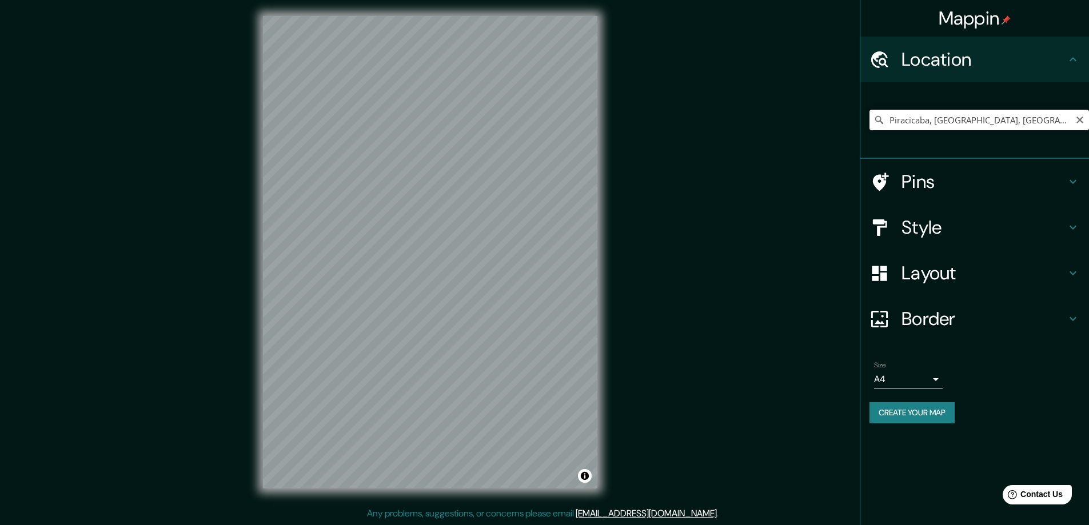
click at [1086, 119] on input "Piracicaba, São Paulo, Brasil" at bounding box center [980, 120] width 220 height 21
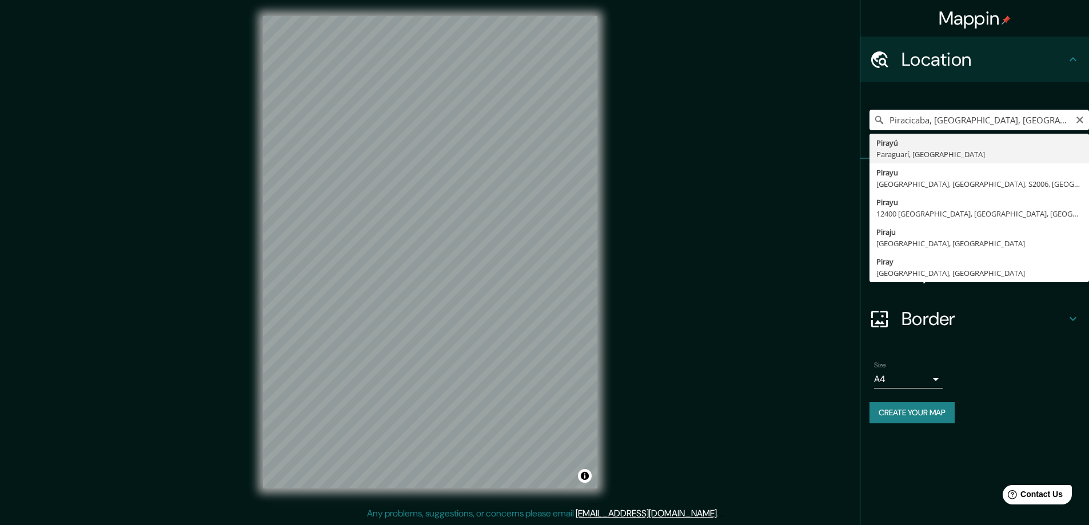
type input "Pirayú, Paraguarí, Paraguay"
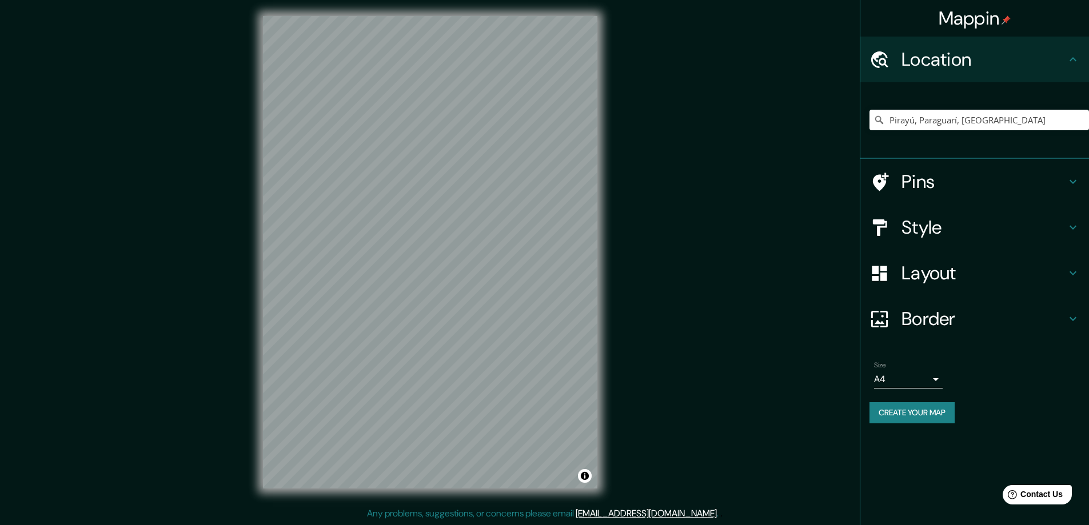
click at [930, 280] on h4 "Layout" at bounding box center [984, 273] width 165 height 23
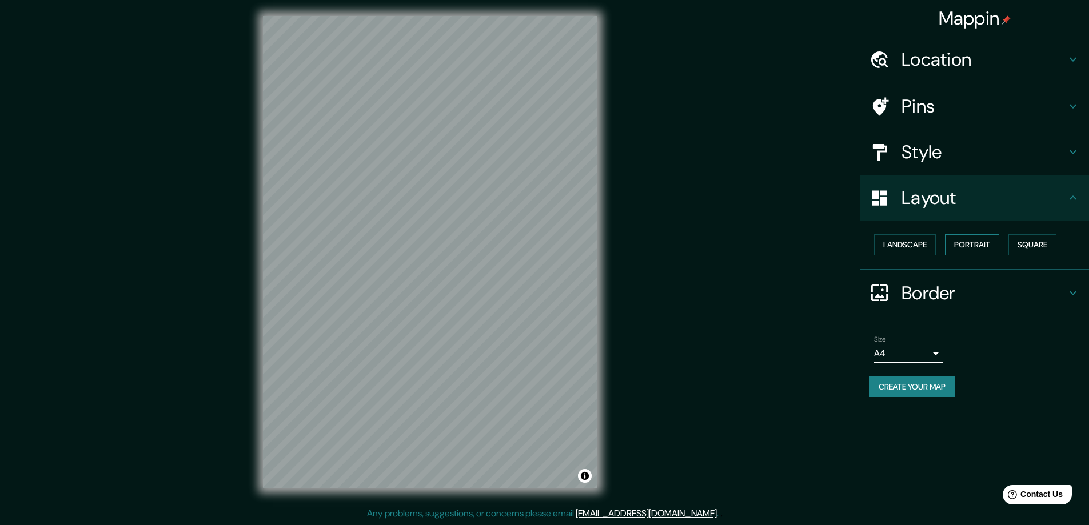
click at [986, 243] on button "Portrait" at bounding box center [972, 244] width 54 height 21
click at [1049, 250] on button "Square" at bounding box center [1033, 244] width 48 height 21
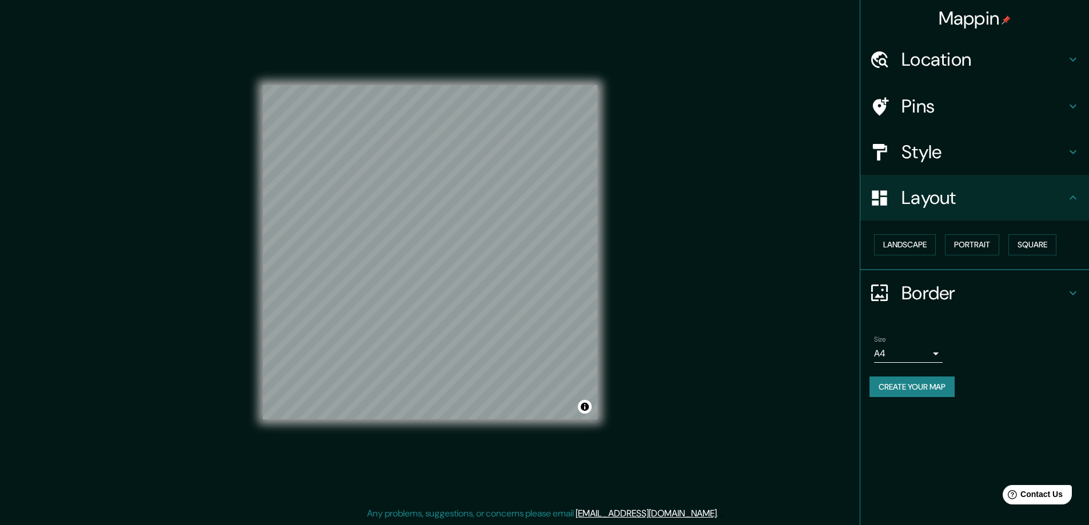
click at [961, 161] on h4 "Style" at bounding box center [984, 152] width 165 height 23
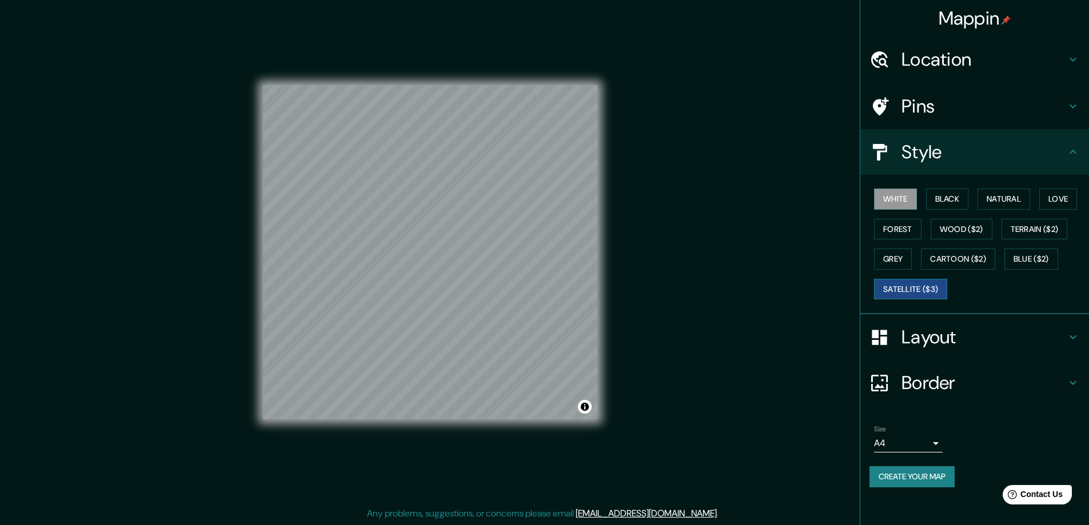
click at [911, 286] on button "Satellite ($3)" at bounding box center [910, 289] width 73 height 21
click at [906, 198] on button "White" at bounding box center [895, 199] width 43 height 21
click at [961, 195] on button "Black" at bounding box center [947, 199] width 43 height 21
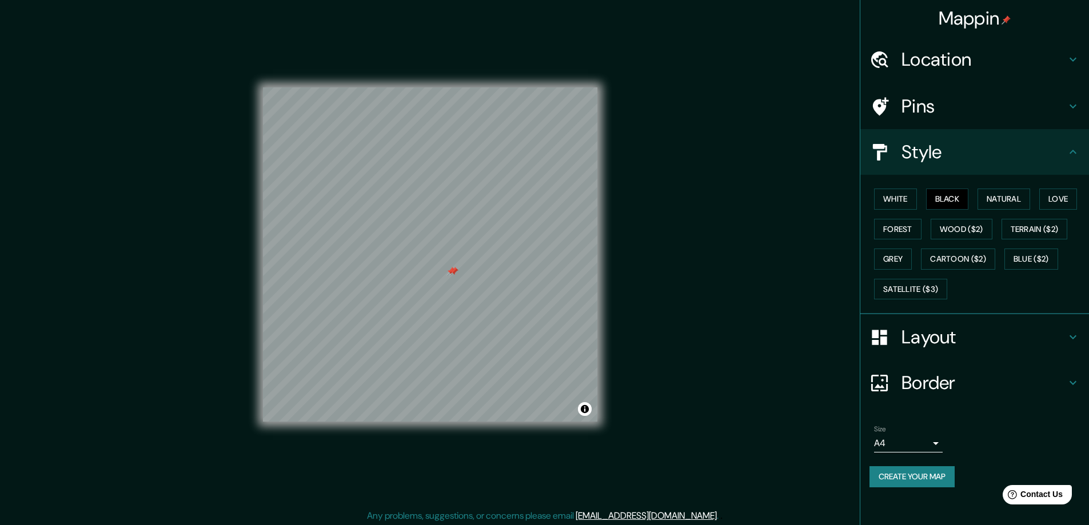
click at [451, 273] on div at bounding box center [453, 271] width 9 height 9
click at [451, 273] on div at bounding box center [451, 271] width 9 height 9
click at [902, 469] on button "Create your map" at bounding box center [912, 477] width 85 height 21
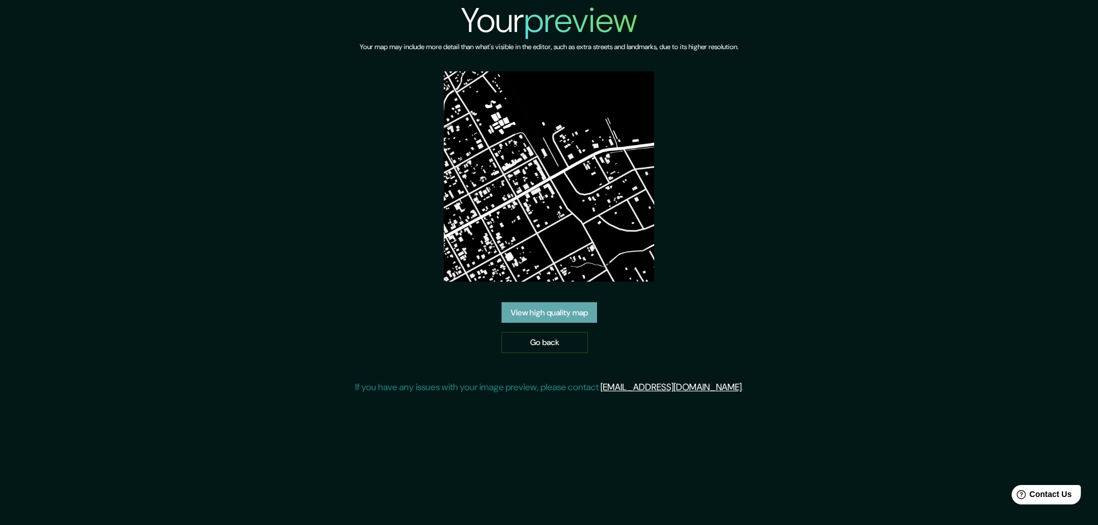
click at [547, 314] on link "View high quality map" at bounding box center [548, 312] width 95 height 21
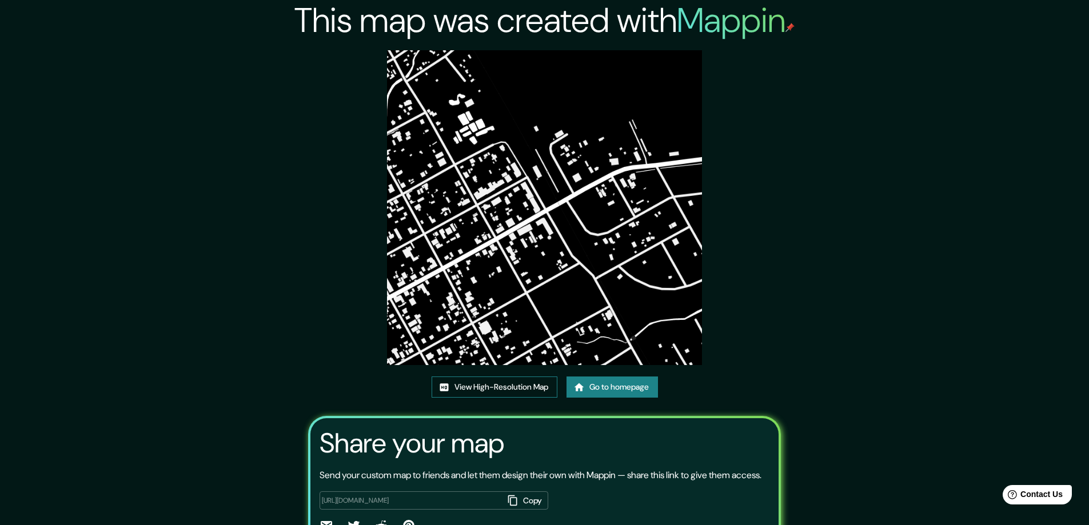
click at [508, 387] on link "View High-Resolution Map" at bounding box center [495, 387] width 126 height 21
